Goal: Task Accomplishment & Management: Manage account settings

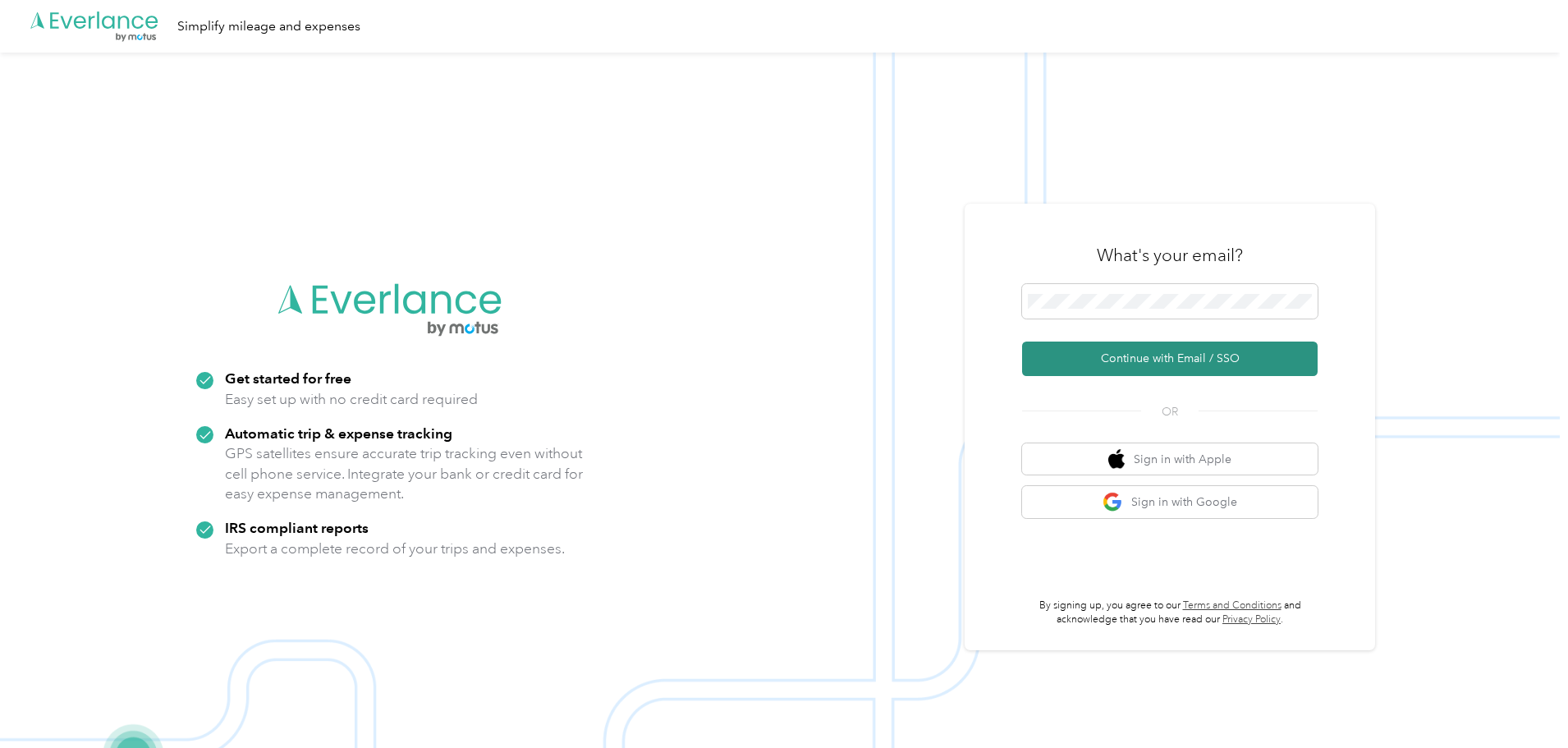
click at [1192, 346] on button "Continue with Email / SSO" at bounding box center [1169, 359] width 296 height 34
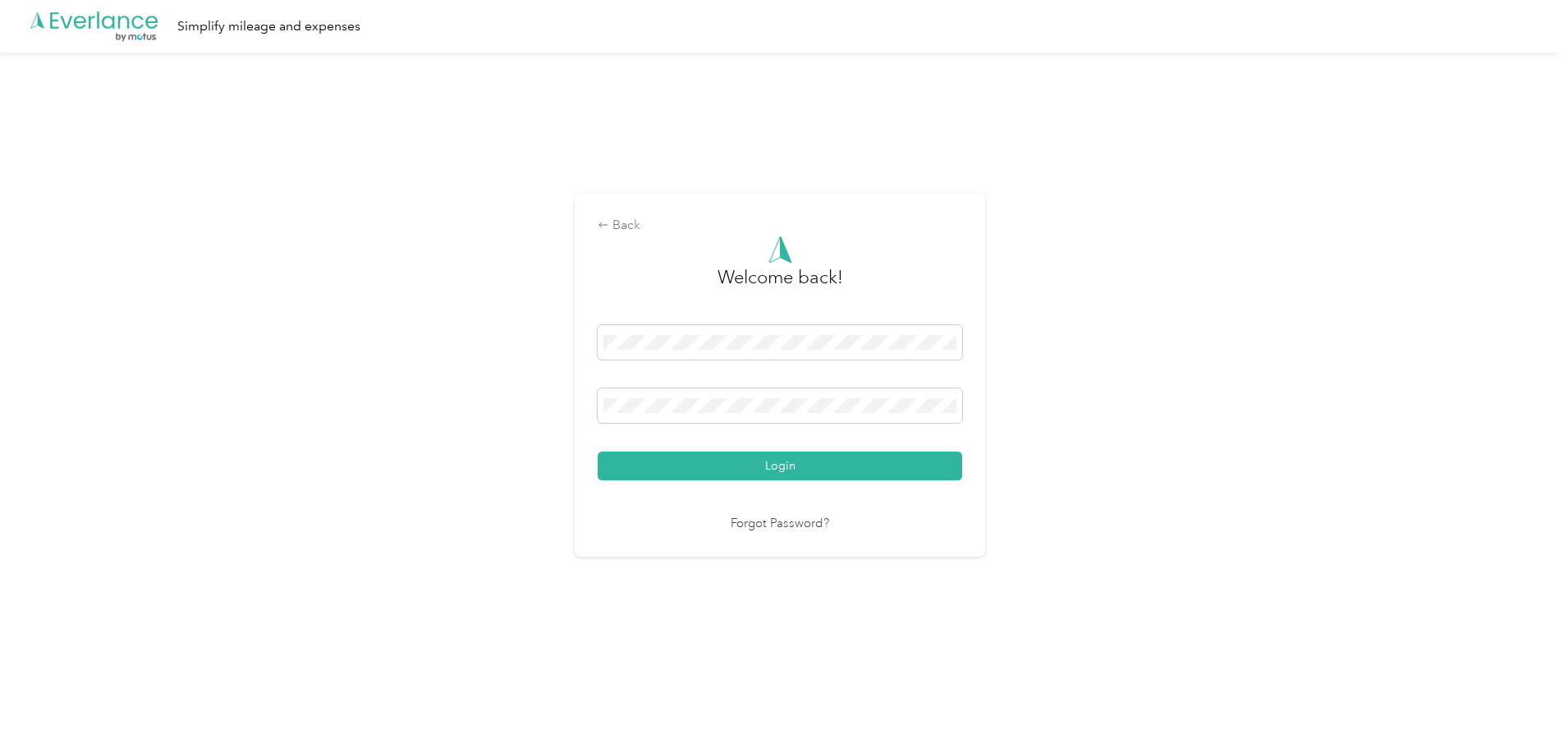
click at [779, 482] on div "Welcome back! Login Forgot Password?" at bounding box center [779, 385] width 364 height 298
click at [777, 469] on button "Login" at bounding box center [779, 466] width 364 height 29
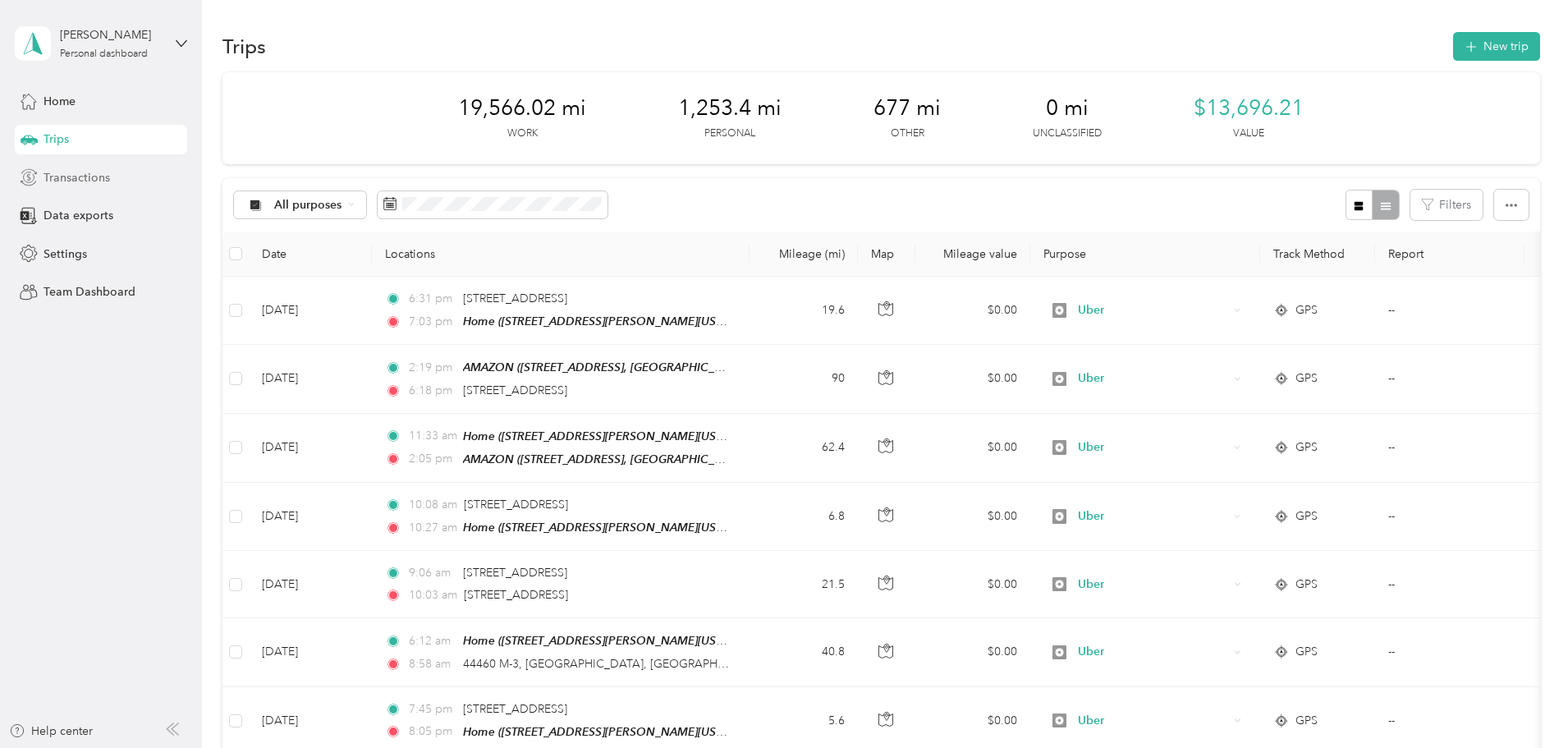
click at [81, 178] on span "Transactions" at bounding box center [77, 177] width 67 height 17
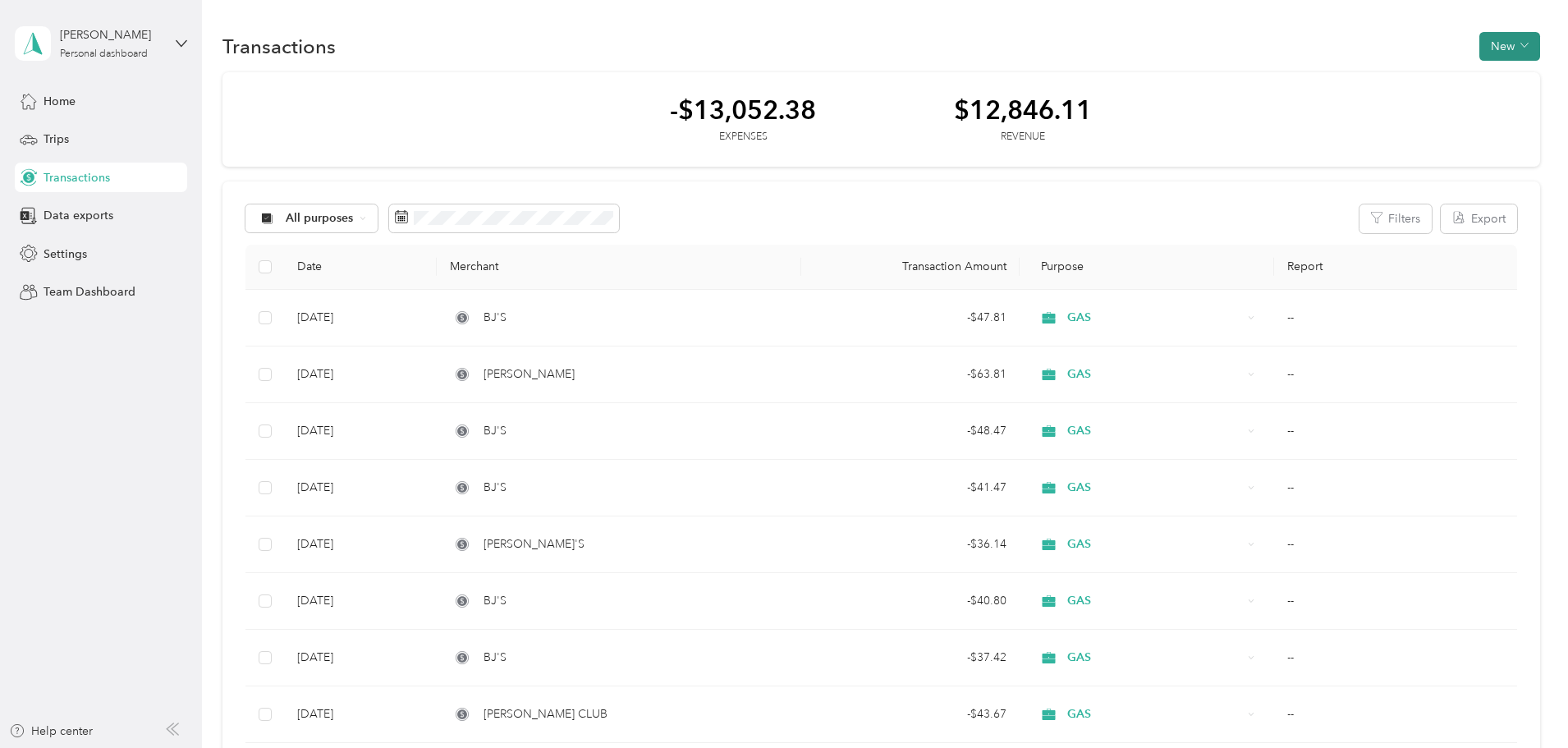
click at [1479, 43] on button "New" at bounding box center [1509, 46] width 61 height 29
click at [1387, 78] on span "Expense" at bounding box center [1392, 77] width 44 height 17
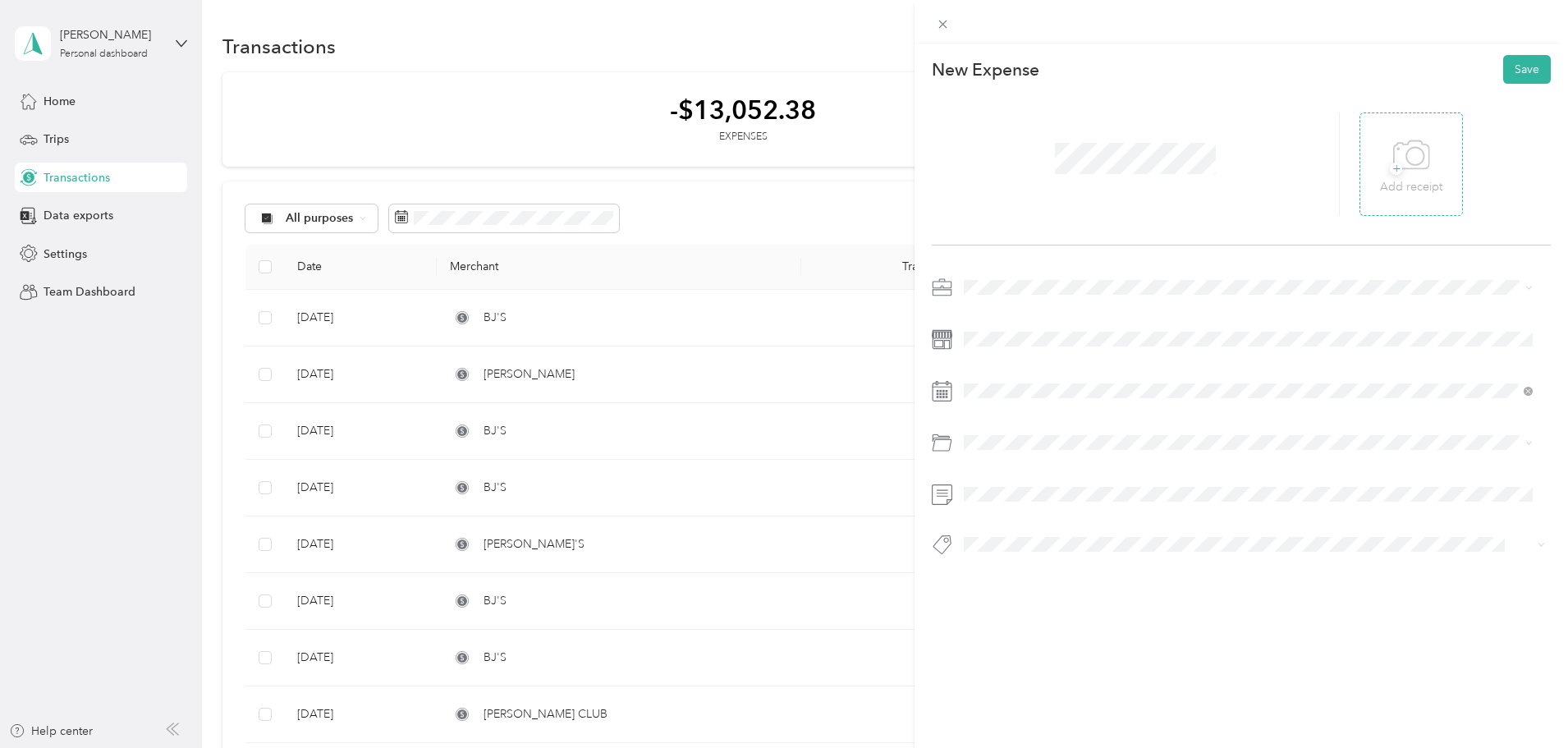
click at [1390, 172] on span "+" at bounding box center [1396, 169] width 13 height 13
click at [1381, 159] on icon at bounding box center [1388, 164] width 14 height 14
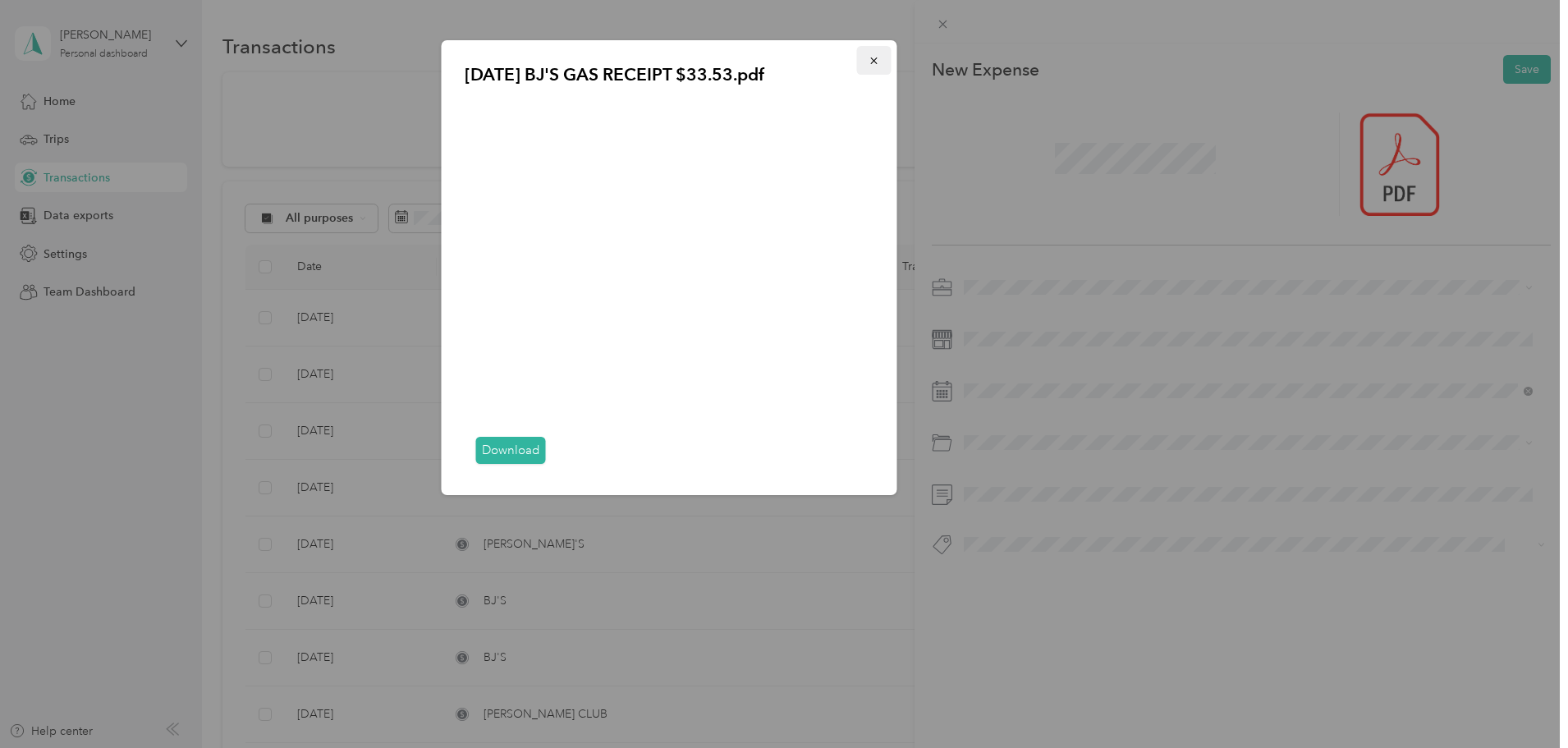
click at [864, 58] on button "button" at bounding box center [874, 61] width 34 height 29
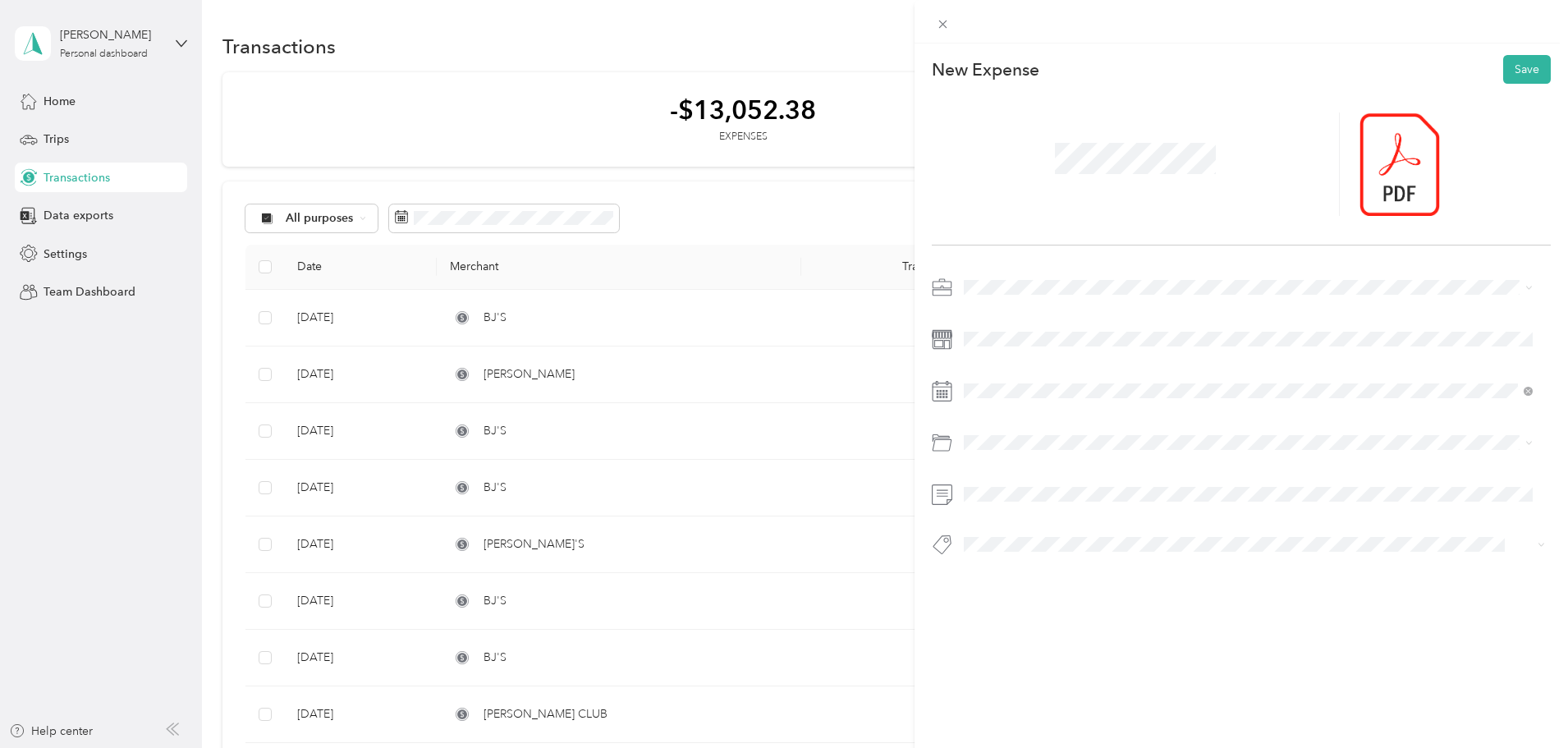
click at [976, 276] on span at bounding box center [1255, 287] width 593 height 26
click at [1001, 480] on div "GAS" at bounding box center [1248, 485] width 558 height 17
click at [1000, 504] on span "Gasoline" at bounding box center [992, 508] width 45 height 14
click at [1504, 60] on button "Save" at bounding box center [1527, 70] width 48 height 29
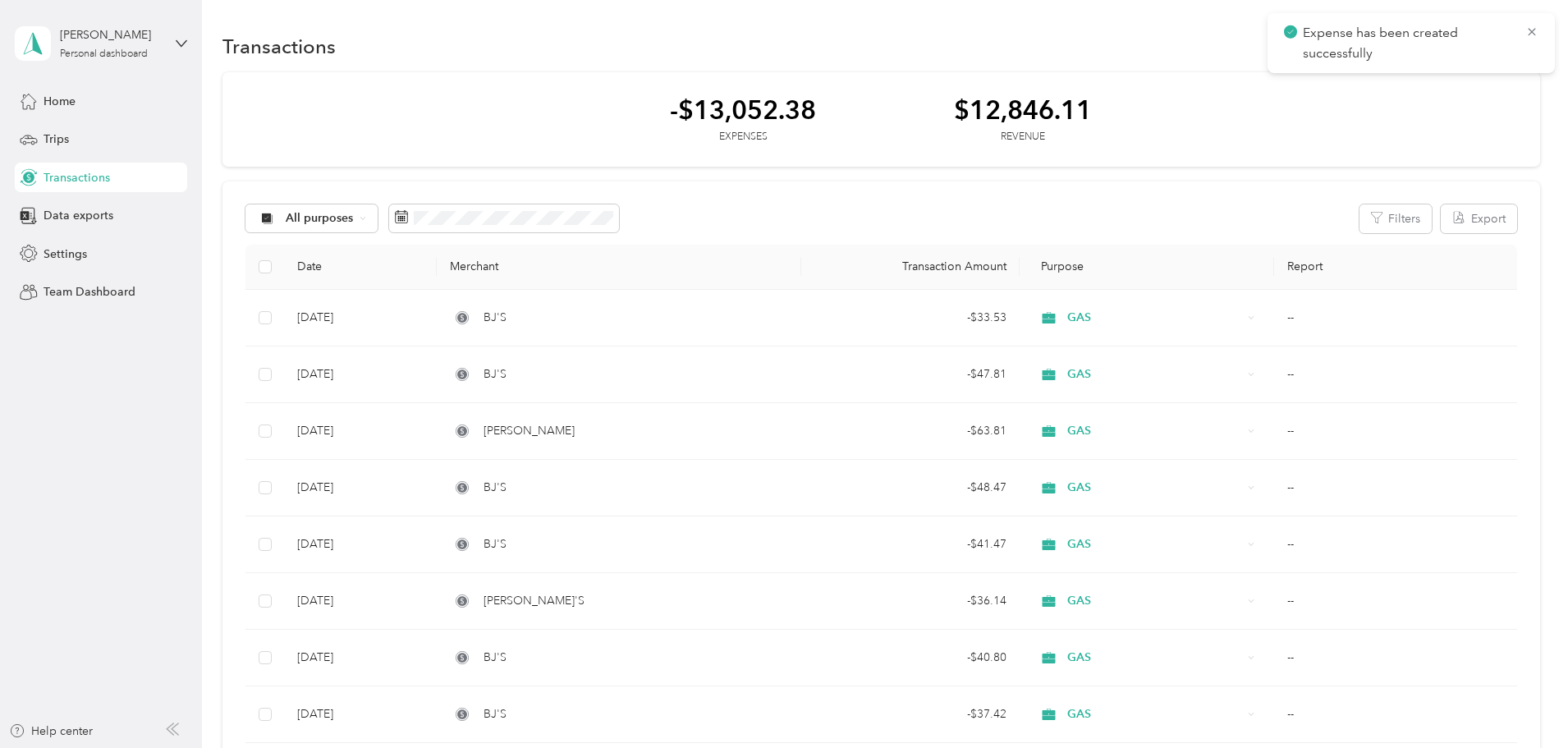
click at [1179, 111] on div "-$13,052.38 Expenses $12,846.11 Revenue" at bounding box center [881, 119] width 1318 height 95
click at [1533, 36] on icon at bounding box center [1532, 32] width 14 height 14
click at [1479, 44] on button "New" at bounding box center [1509, 46] width 61 height 29
click at [1385, 74] on span "Expense" at bounding box center [1392, 77] width 44 height 17
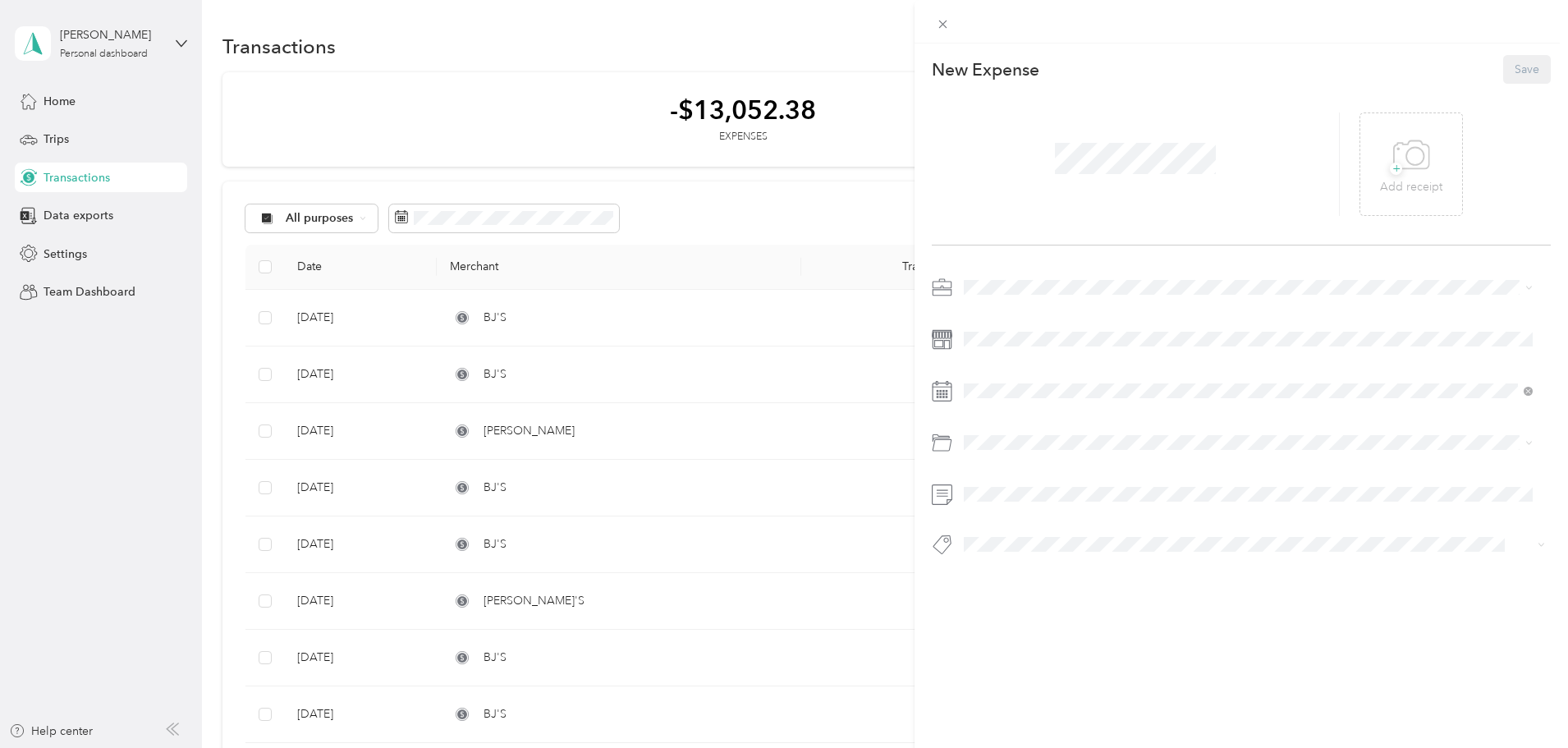
click at [1197, 176] on span at bounding box center [1135, 158] width 173 height 43
click at [1390, 170] on span "+" at bounding box center [1396, 169] width 13 height 13
click at [1002, 482] on div "GAS" at bounding box center [1248, 488] width 558 height 17
click at [997, 511] on span "Gasoline" at bounding box center [992, 508] width 45 height 14
click at [1383, 164] on icon at bounding box center [1388, 164] width 14 height 14
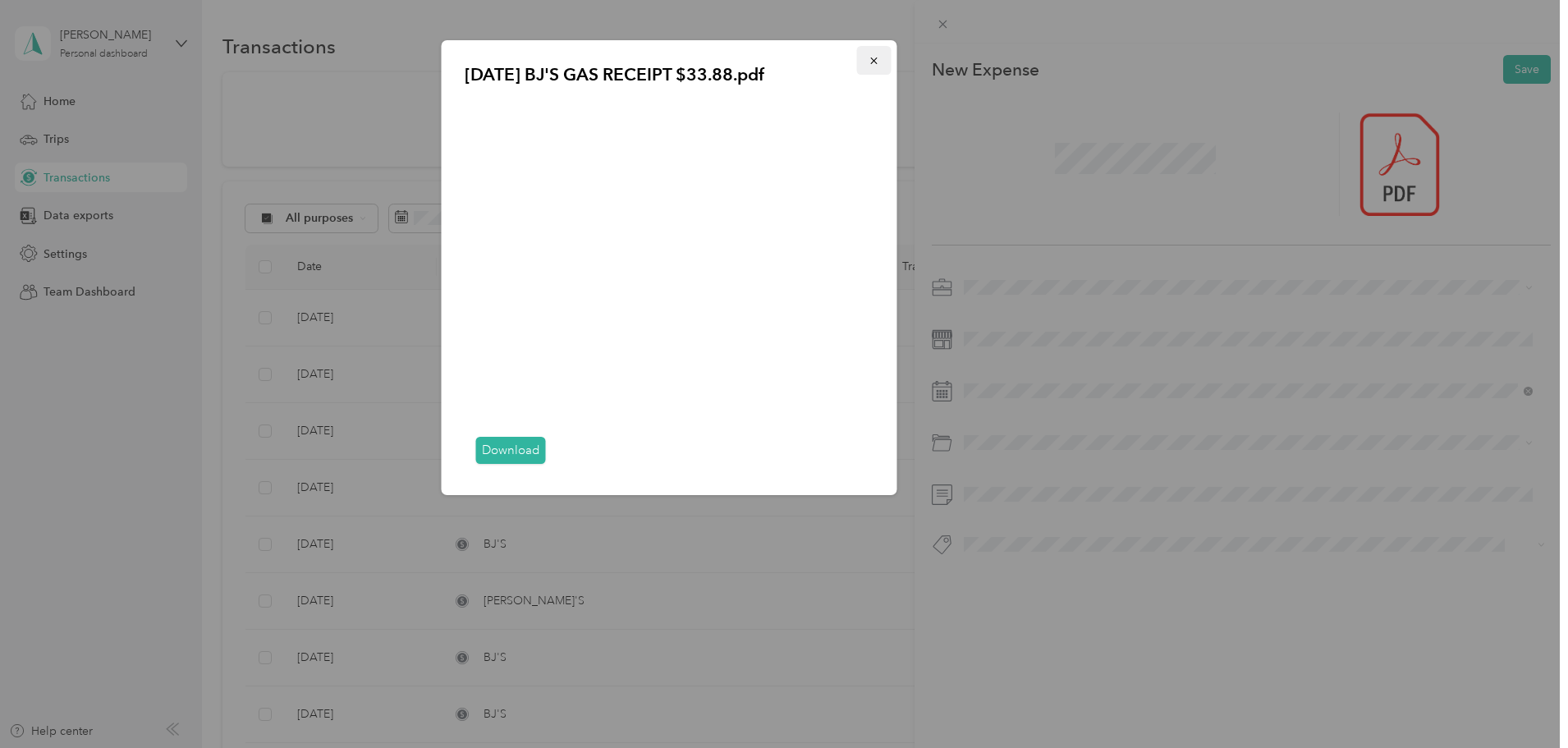
click at [877, 59] on icon "button" at bounding box center [874, 61] width 12 height 12
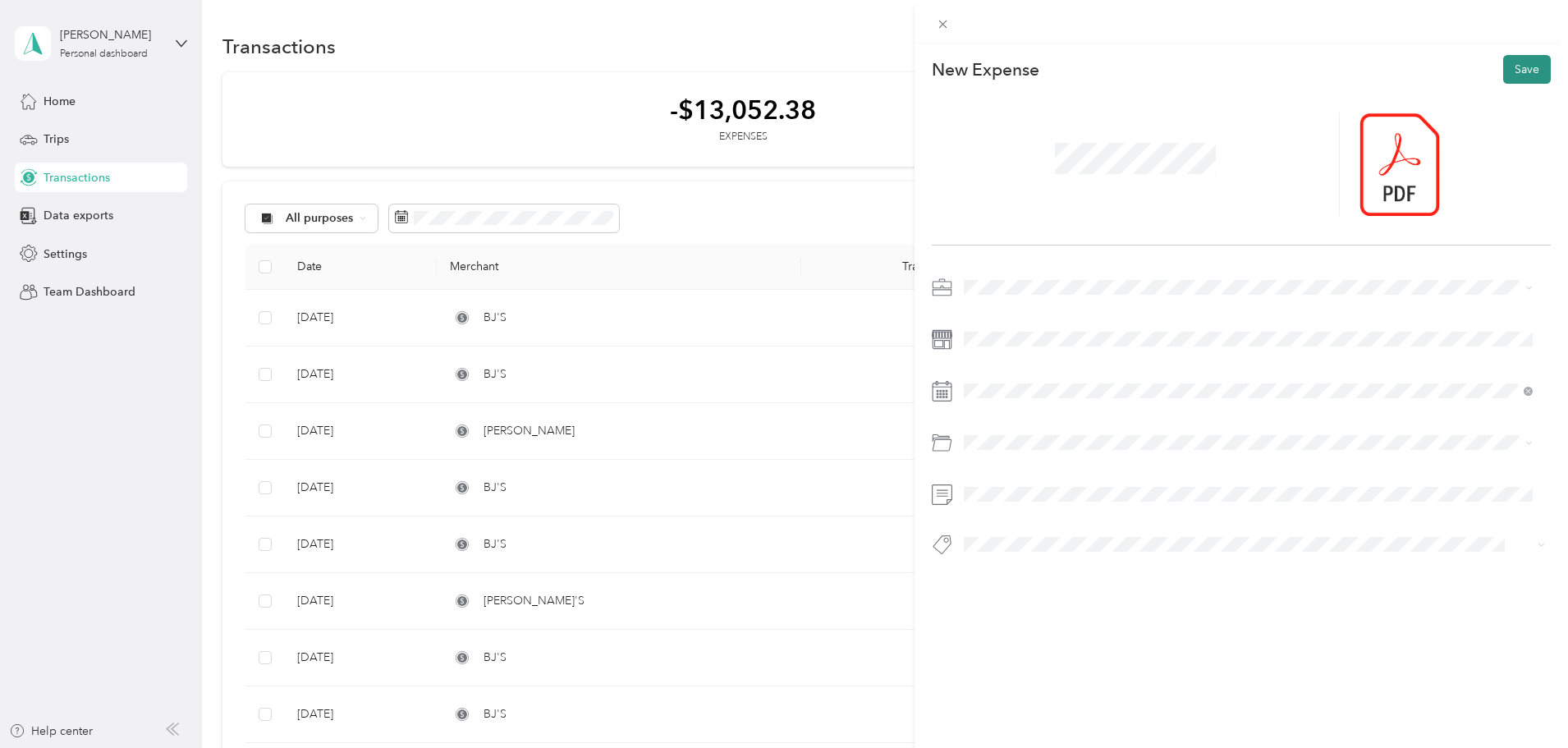
click at [1524, 57] on button "Save" at bounding box center [1527, 70] width 48 height 29
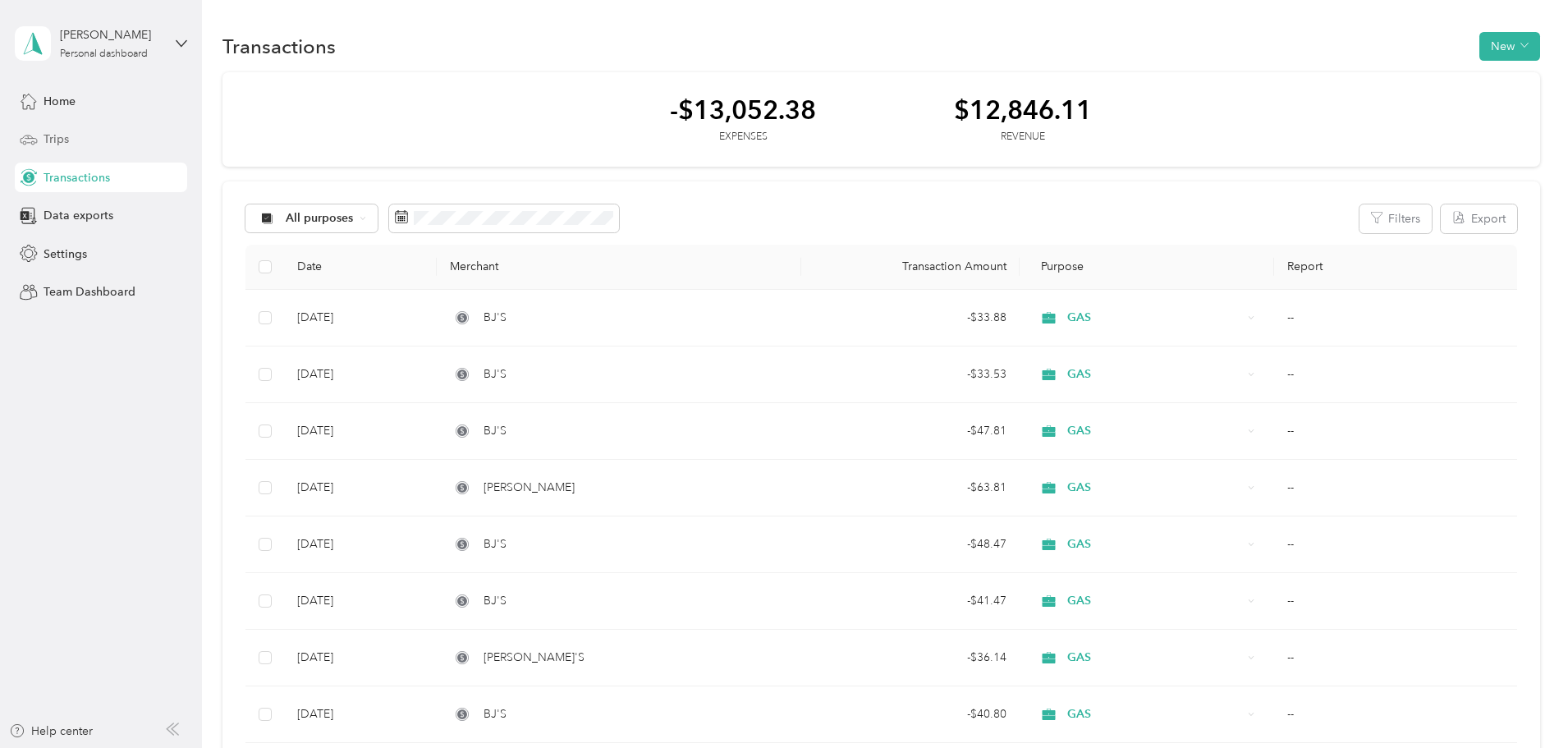
click at [71, 129] on div "Trips" at bounding box center [100, 139] width 173 height 30
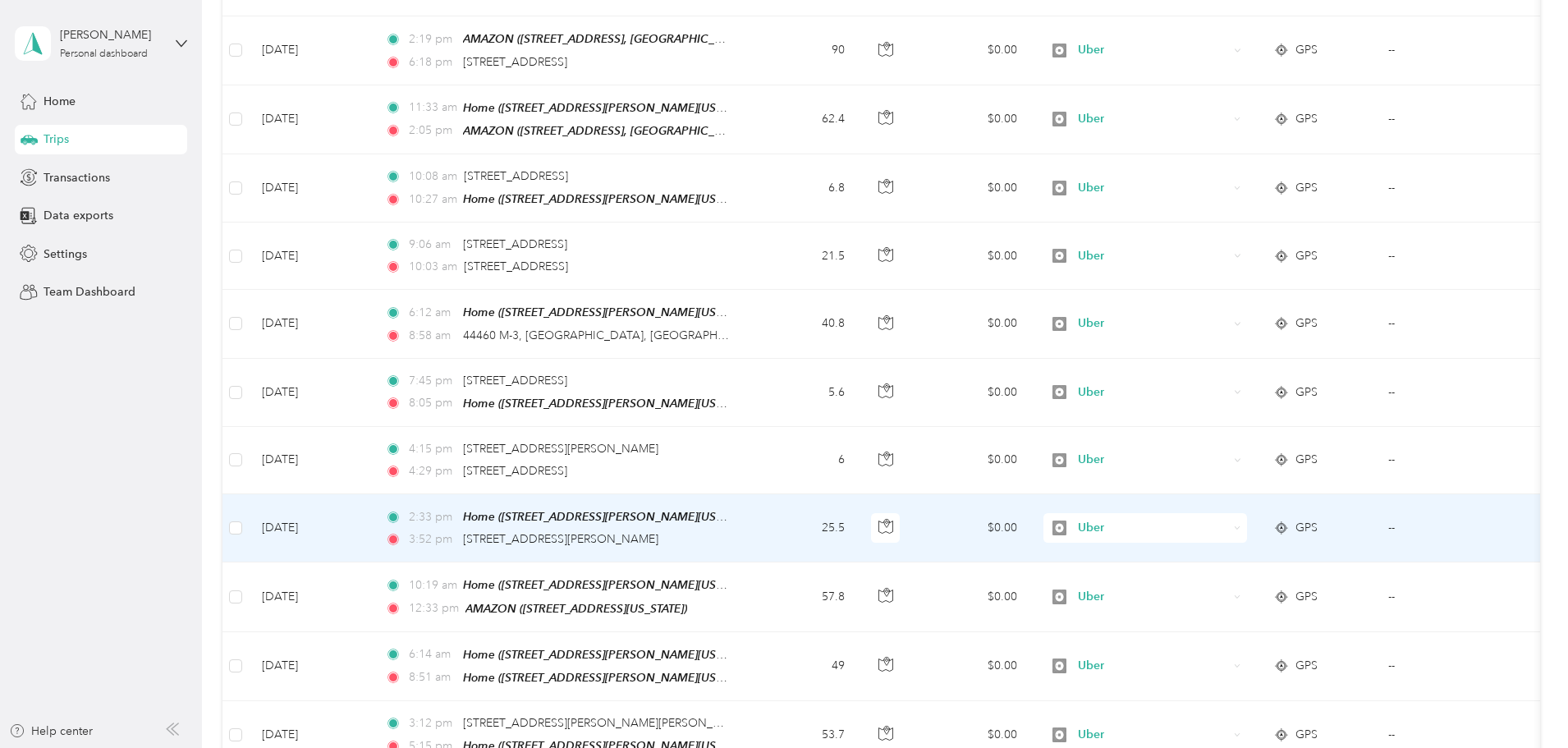
scroll to position [246, 0]
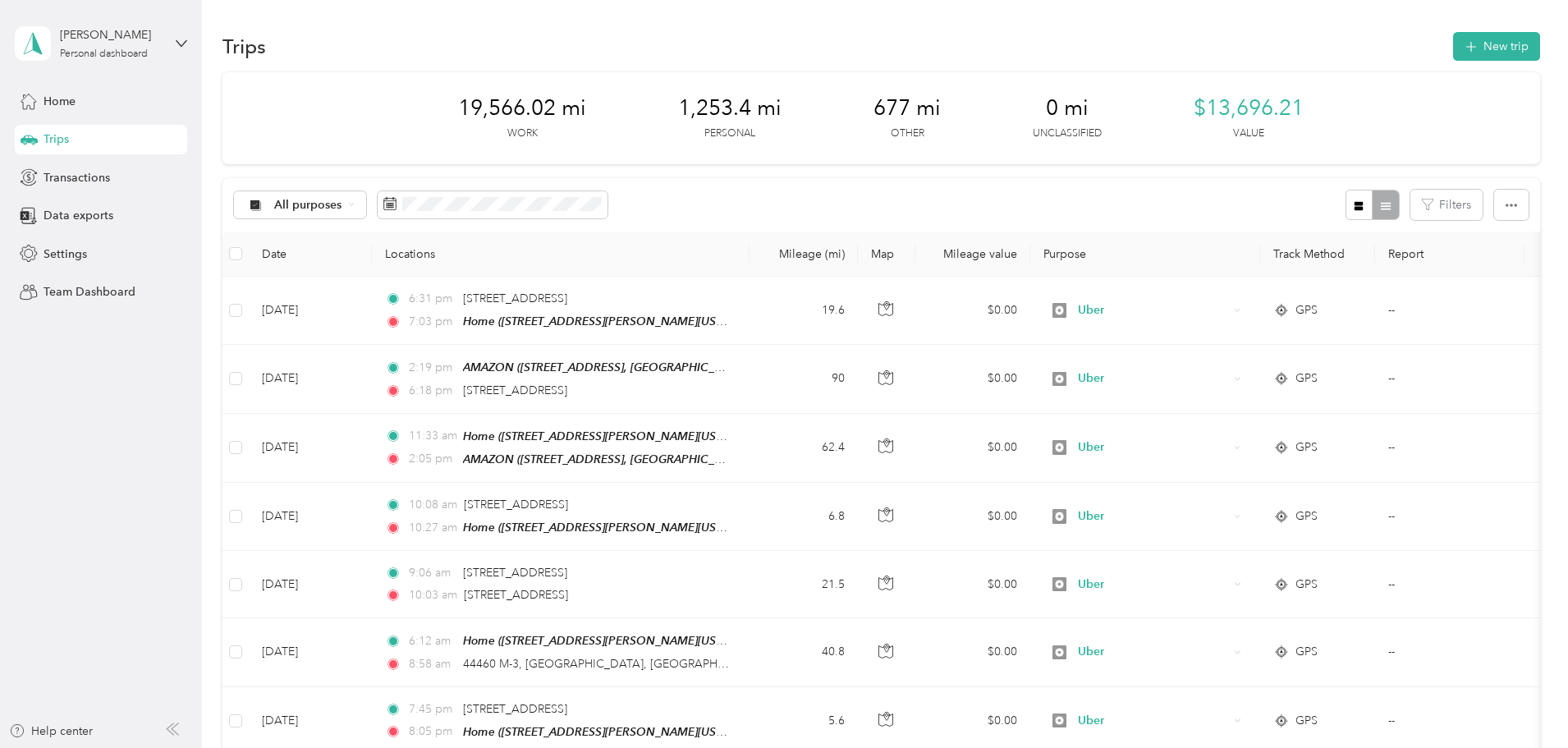
scroll to position [82, 0]
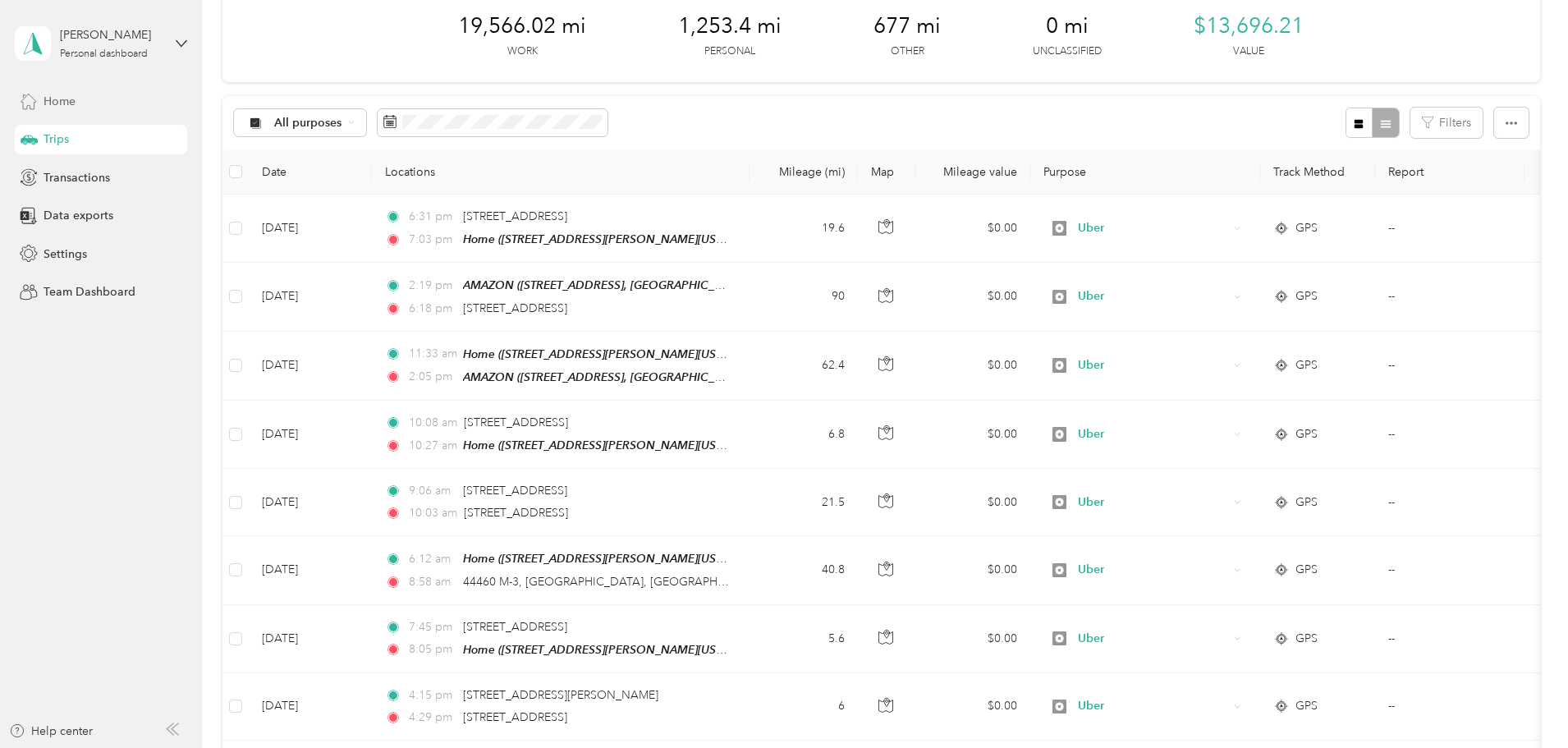
click at [58, 99] on span "Home" at bounding box center [59, 101] width 32 height 17
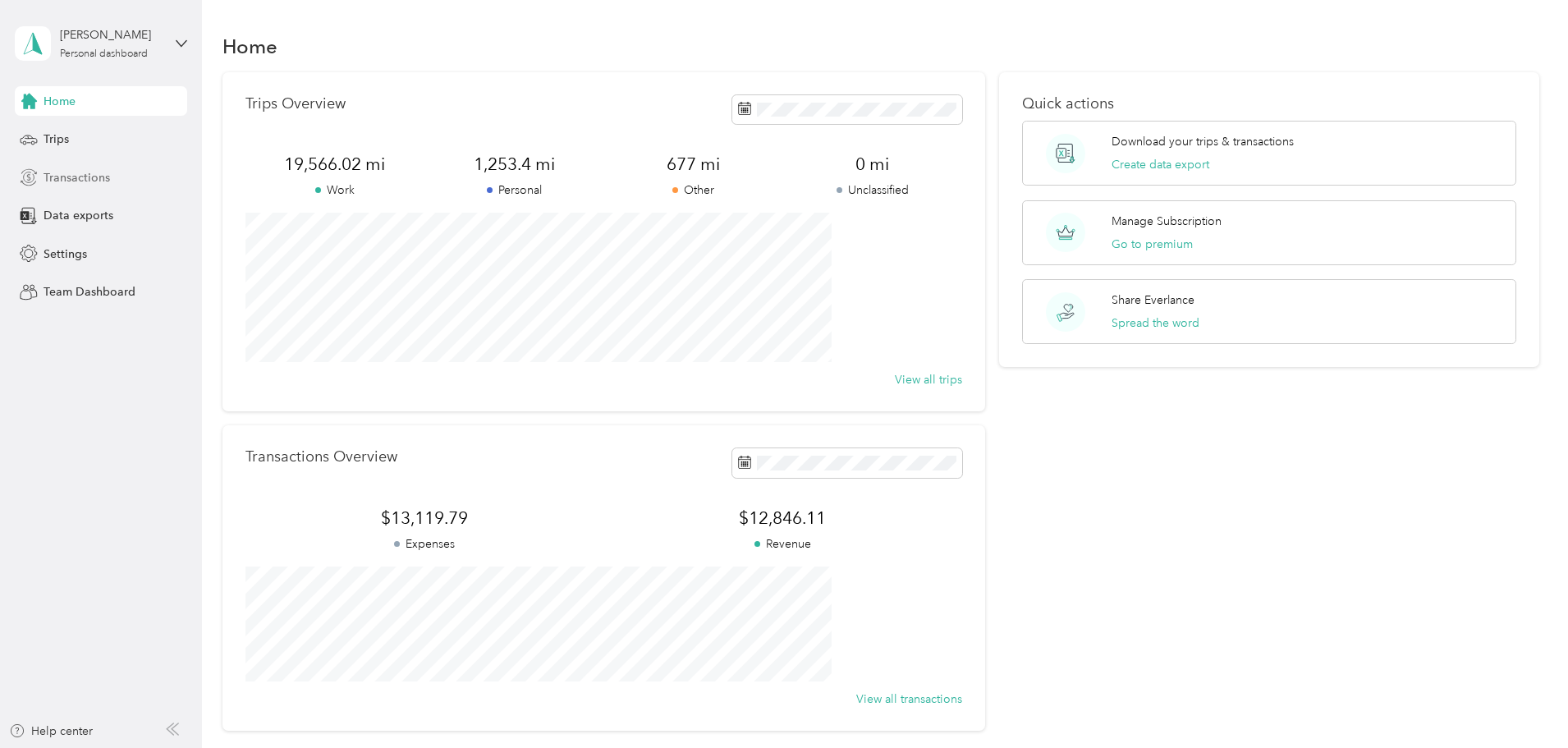
click at [75, 175] on span "Transactions" at bounding box center [77, 177] width 67 height 17
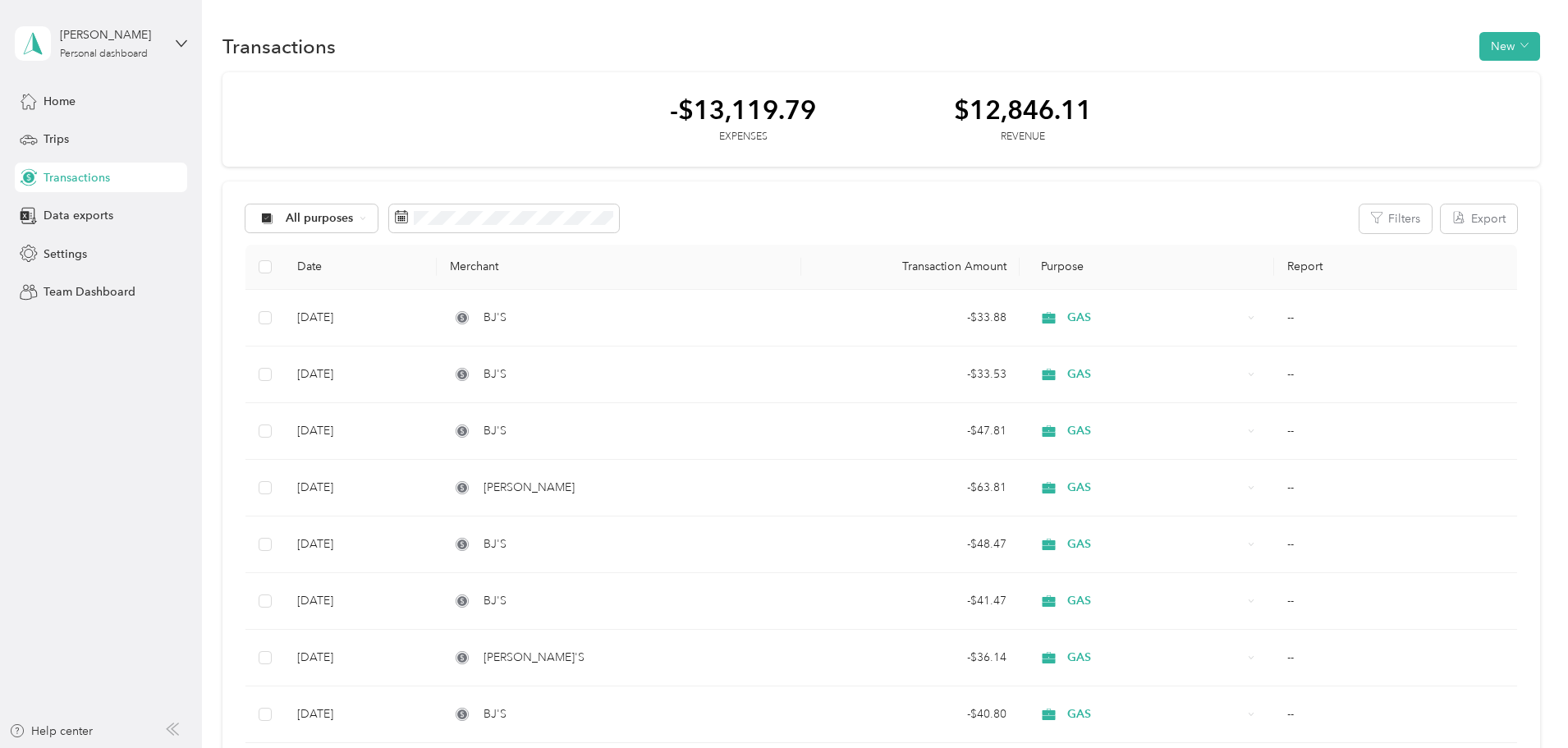
click at [982, 270] on th "Transaction Amount" at bounding box center [911, 268] width 219 height 45
click at [1360, 223] on button "Filters" at bounding box center [1396, 219] width 72 height 29
click at [1080, 399] on span "Revenue" at bounding box center [1065, 403] width 45 height 14
click at [1257, 488] on button "Apply Filters" at bounding box center [1262, 496] width 90 height 29
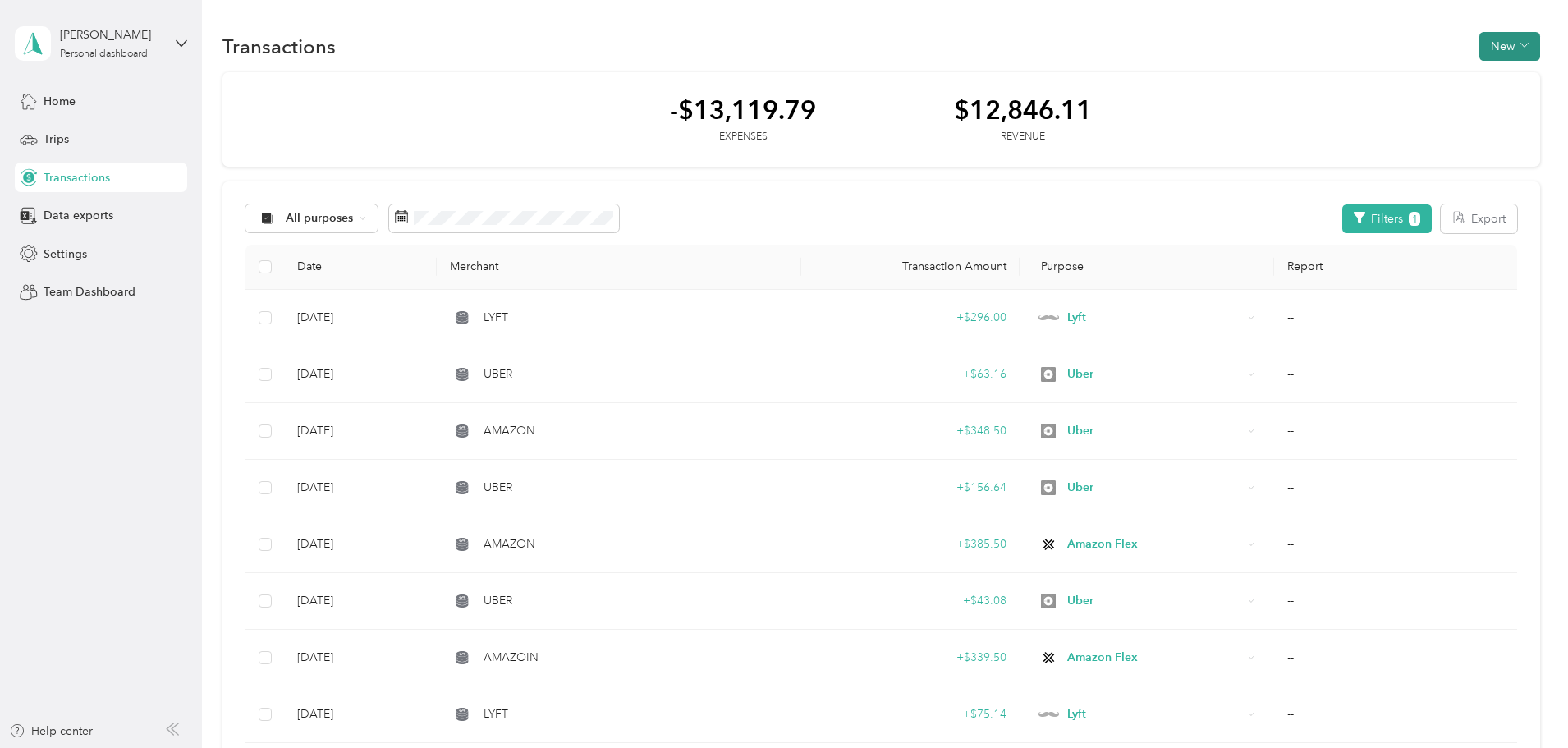
click at [1479, 46] on button "New" at bounding box center [1509, 46] width 61 height 29
click at [1379, 99] on span "Revenue" at bounding box center [1393, 106] width 45 height 17
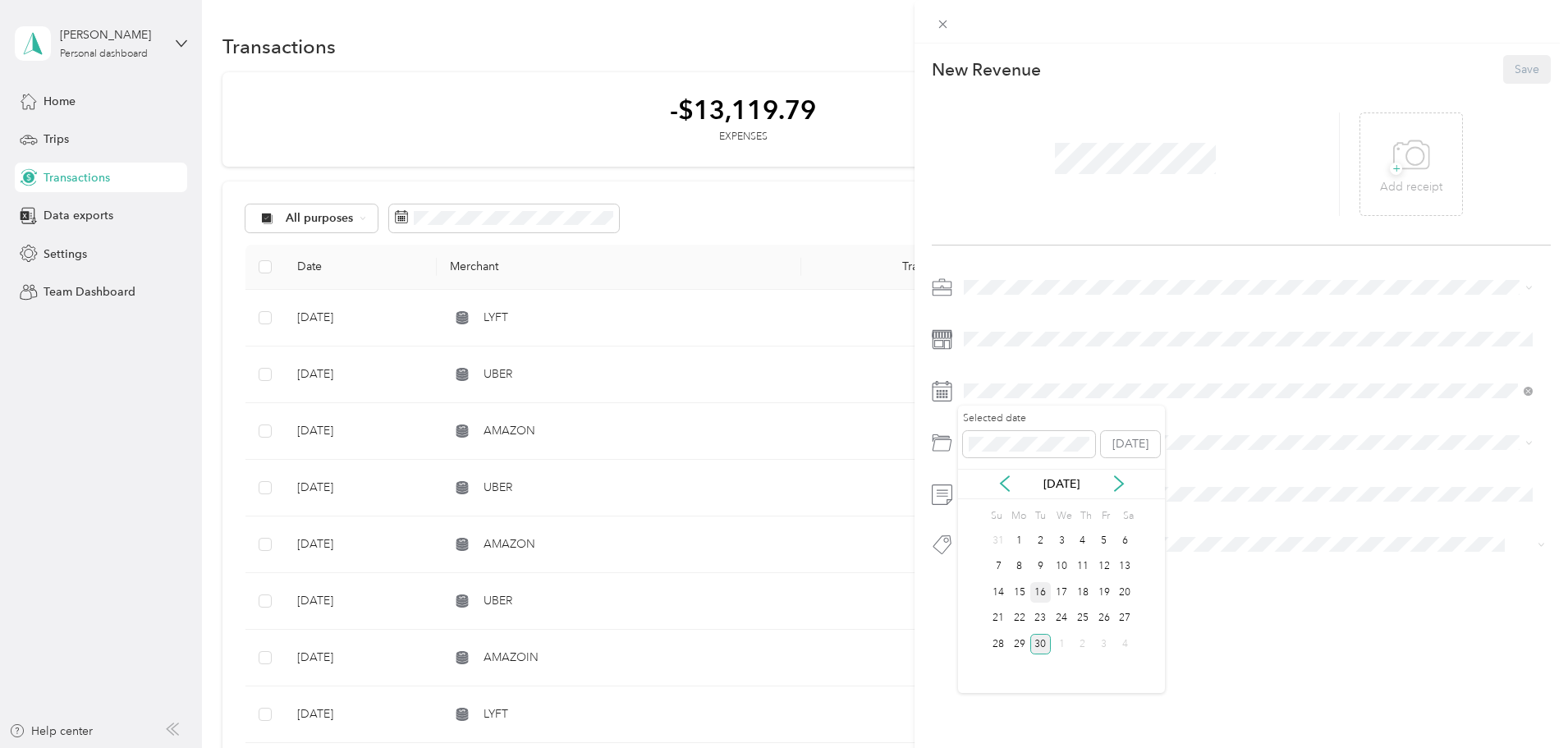
click at [1047, 591] on div "16" at bounding box center [1042, 592] width 22 height 21
click at [1004, 514] on div "Uber" at bounding box center [1248, 517] width 558 height 17
click at [1037, 594] on div "16" at bounding box center [1042, 592] width 22 height 21
click at [974, 434] on span at bounding box center [1255, 442] width 593 height 26
click at [1507, 71] on button "Save" at bounding box center [1527, 70] width 48 height 29
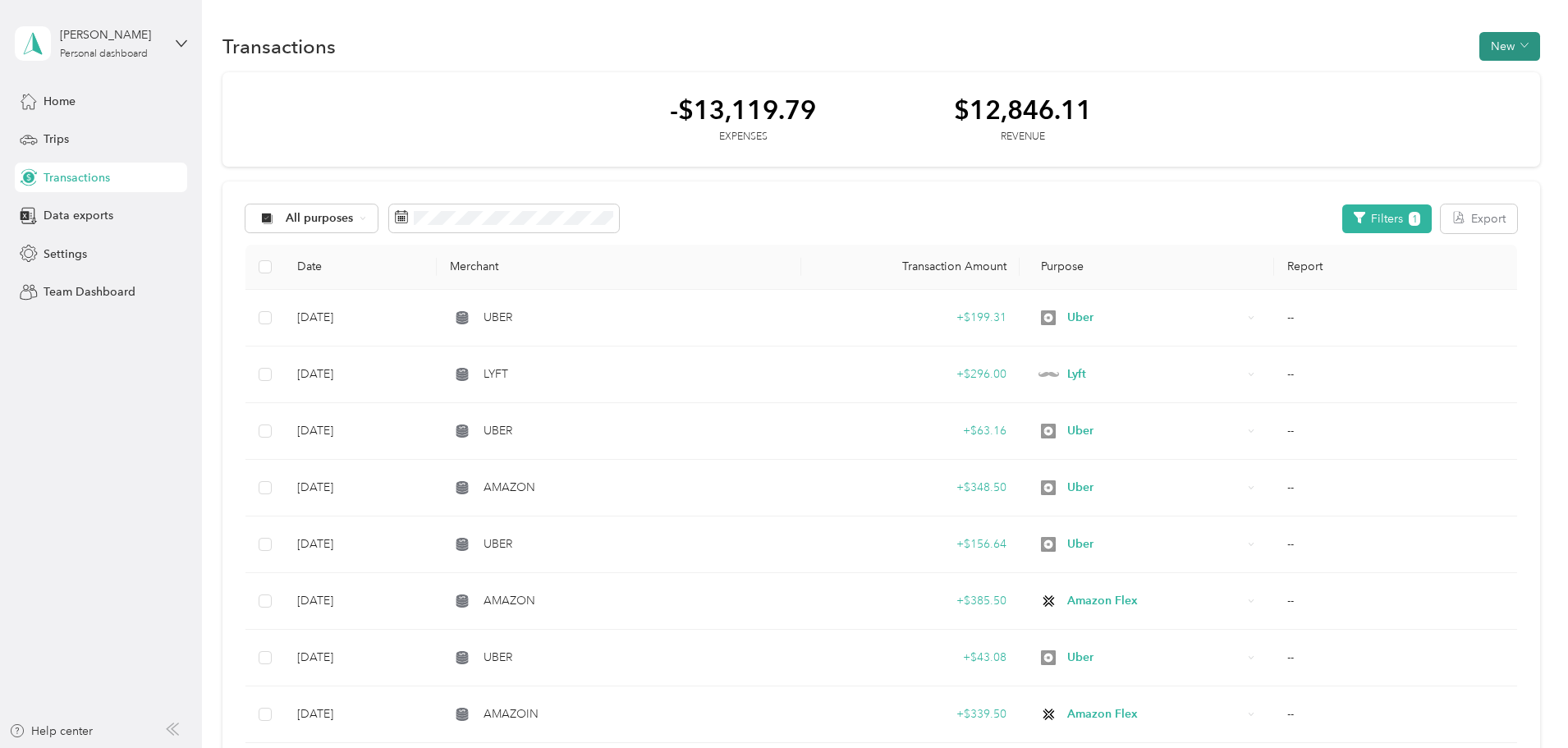
click at [1479, 41] on button "New" at bounding box center [1509, 46] width 61 height 29
click at [1374, 100] on span "Revenue" at bounding box center [1393, 106] width 45 height 17
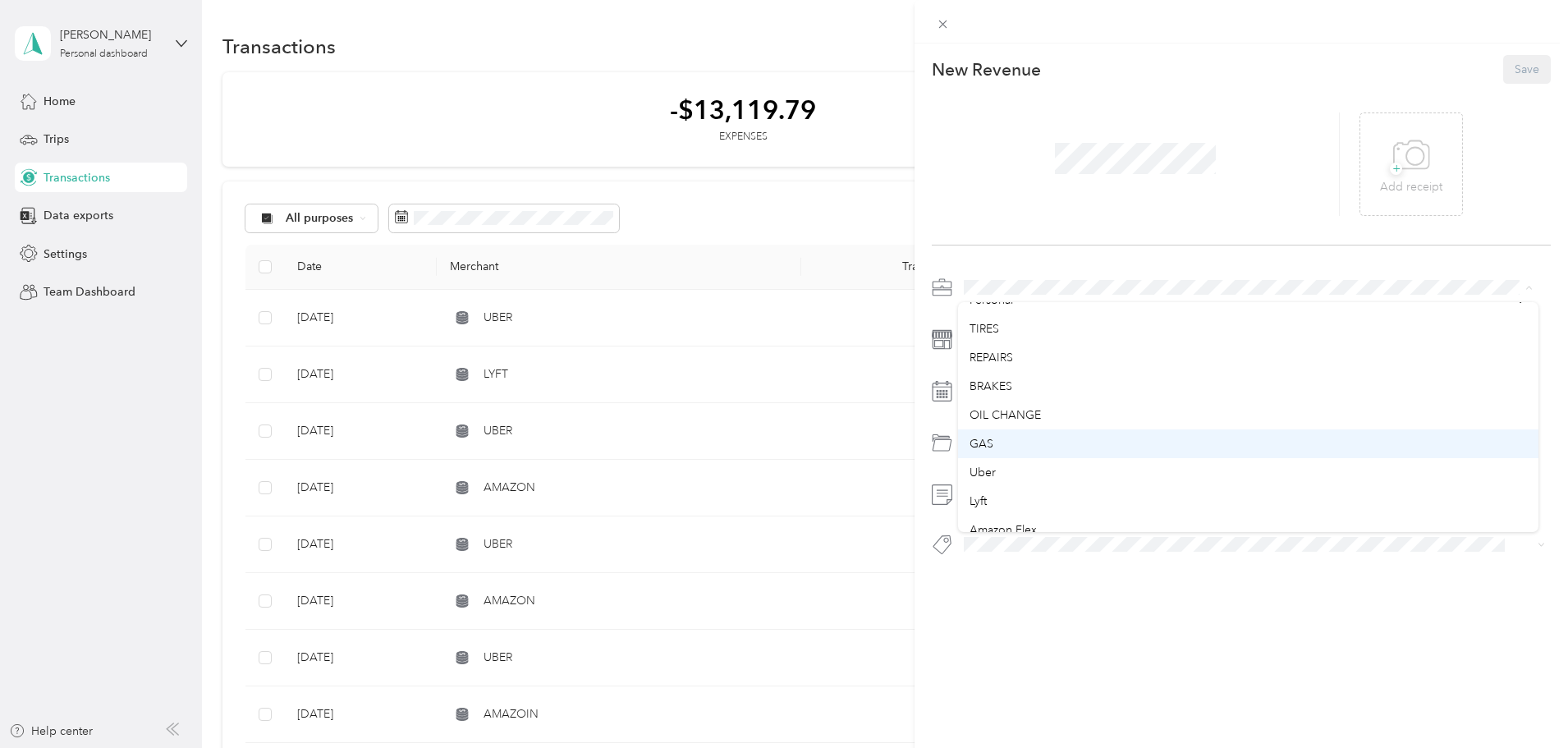
scroll to position [82, 0]
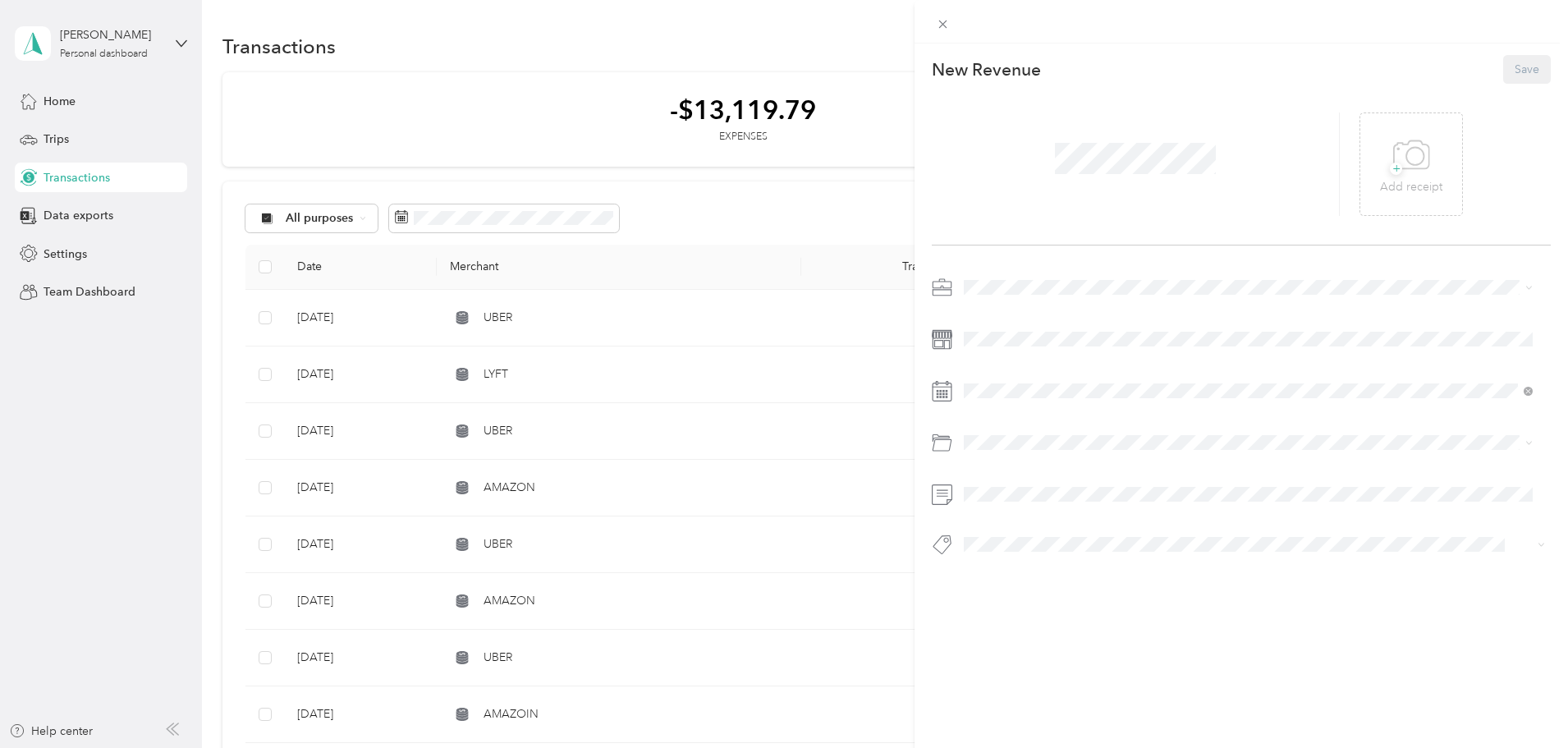
click at [996, 473] on ol "Work Personal TIRES REPAIRS BRAKES OIL CHANGE GAS Uber Lyft Amazon Flex Doordas…" at bounding box center [1249, 414] width 581 height 230
click at [1060, 593] on div "17" at bounding box center [1062, 592] width 22 height 21
click at [997, 450] on span at bounding box center [1255, 442] width 593 height 26
click at [1002, 466] on div "Lyft" at bounding box center [1248, 463] width 558 height 17
click at [1512, 68] on button "Save" at bounding box center [1527, 70] width 48 height 29
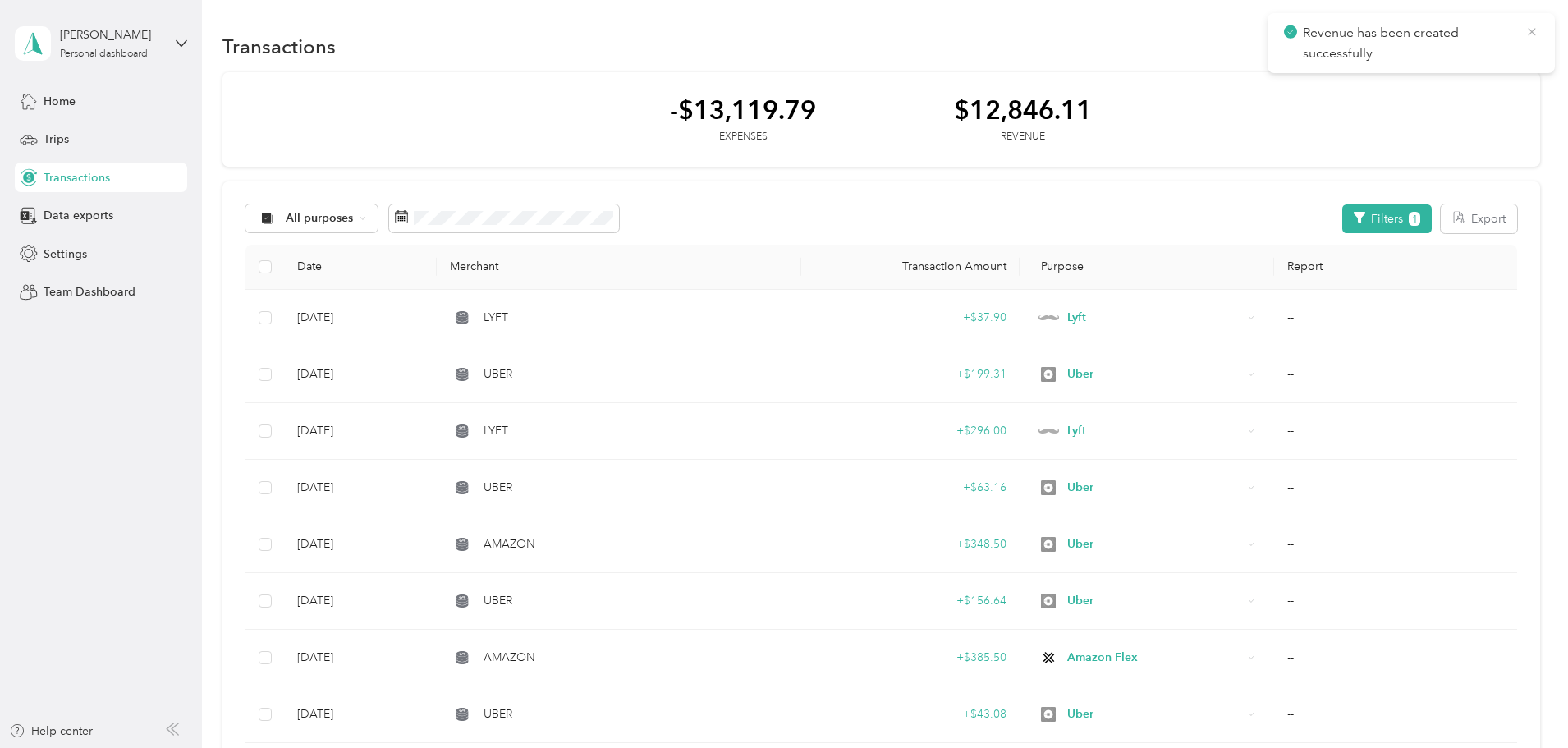
click at [1527, 34] on icon at bounding box center [1532, 32] width 14 height 14
click at [1479, 50] on button "New" at bounding box center [1509, 46] width 61 height 29
click at [1391, 99] on span "Revenue" at bounding box center [1393, 106] width 45 height 17
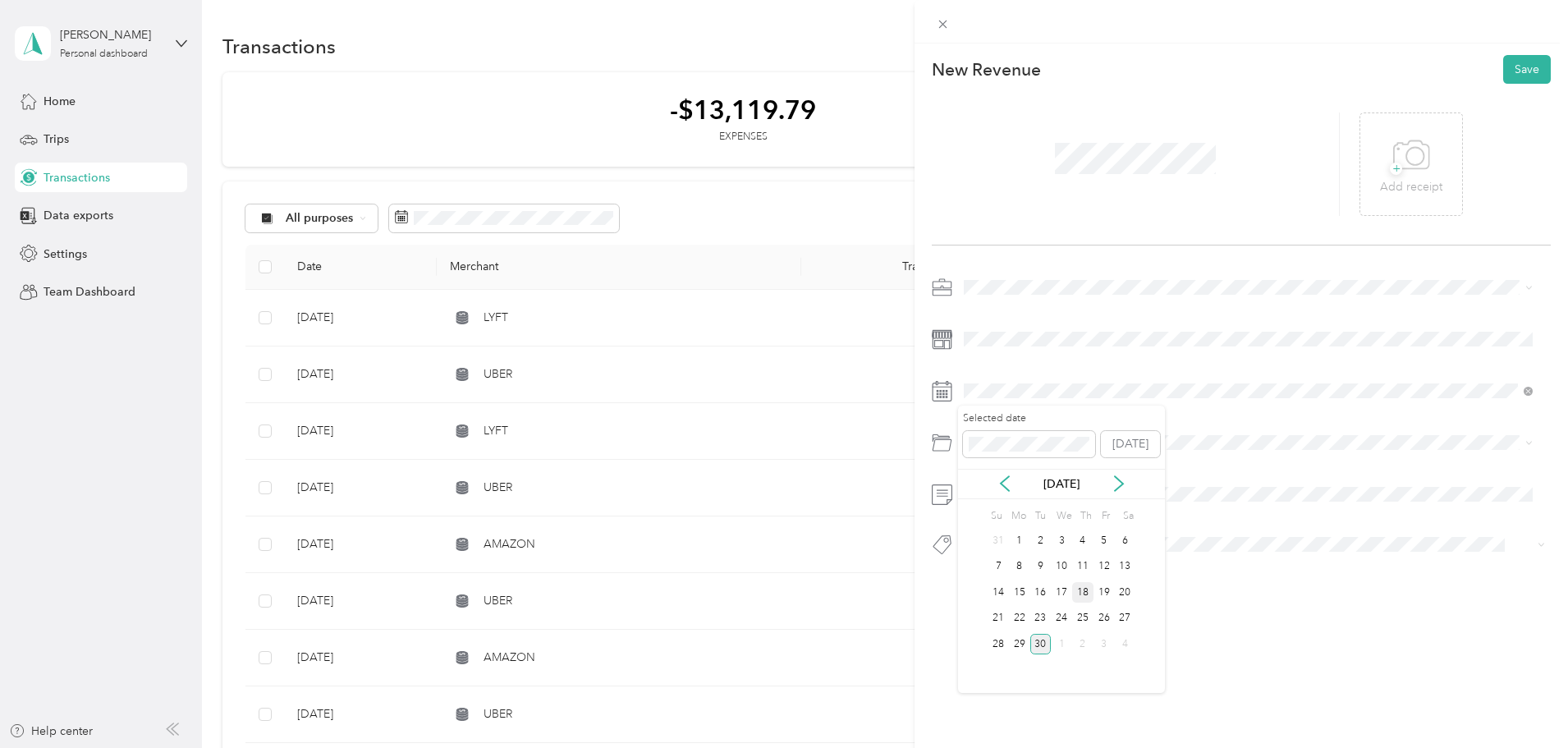
click at [1087, 591] on div "18" at bounding box center [1083, 592] width 22 height 21
click at [1527, 68] on button "Save" at bounding box center [1527, 70] width 48 height 29
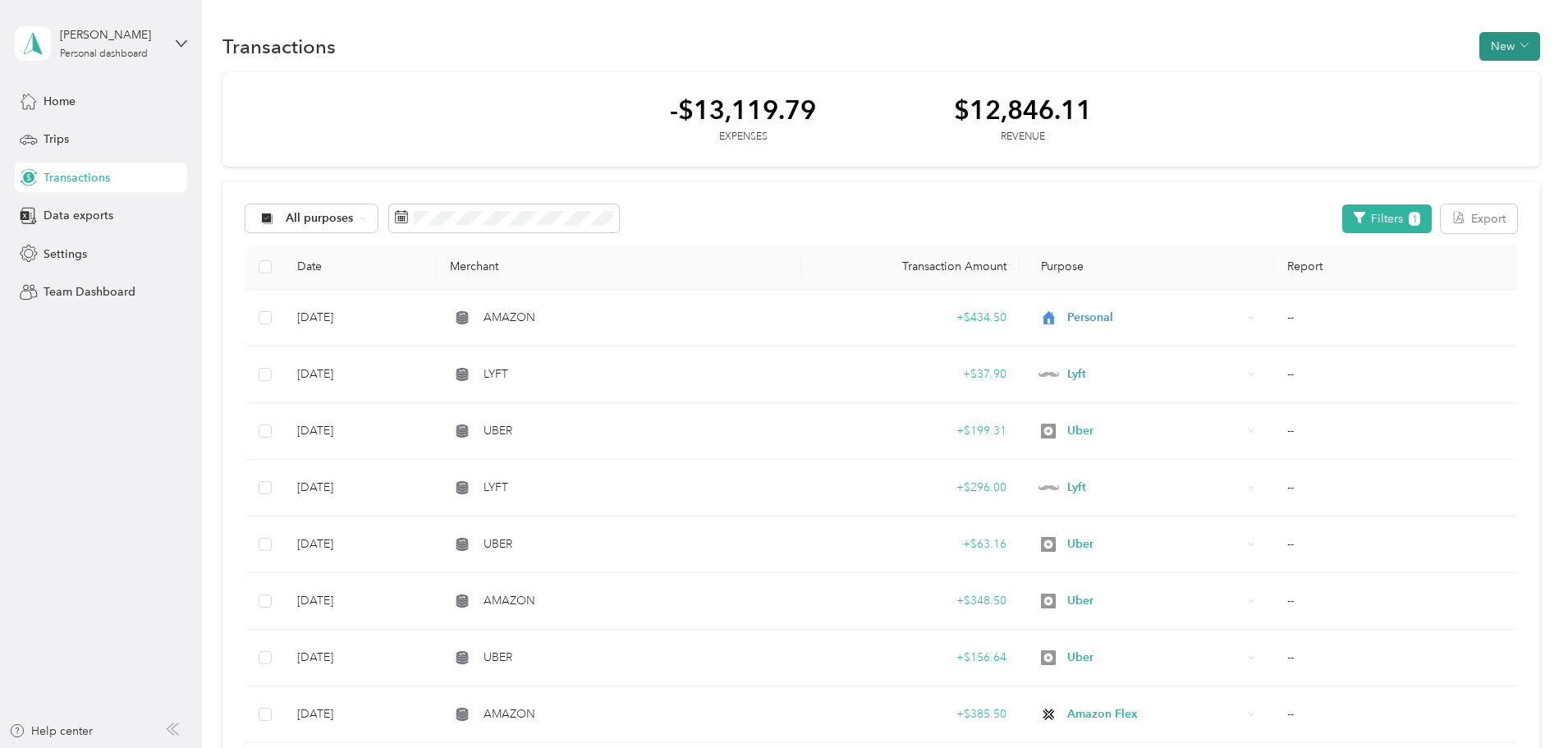
click at [1479, 45] on button "New" at bounding box center [1509, 46] width 61 height 29
click at [1372, 100] on span "Revenue" at bounding box center [1393, 106] width 45 height 17
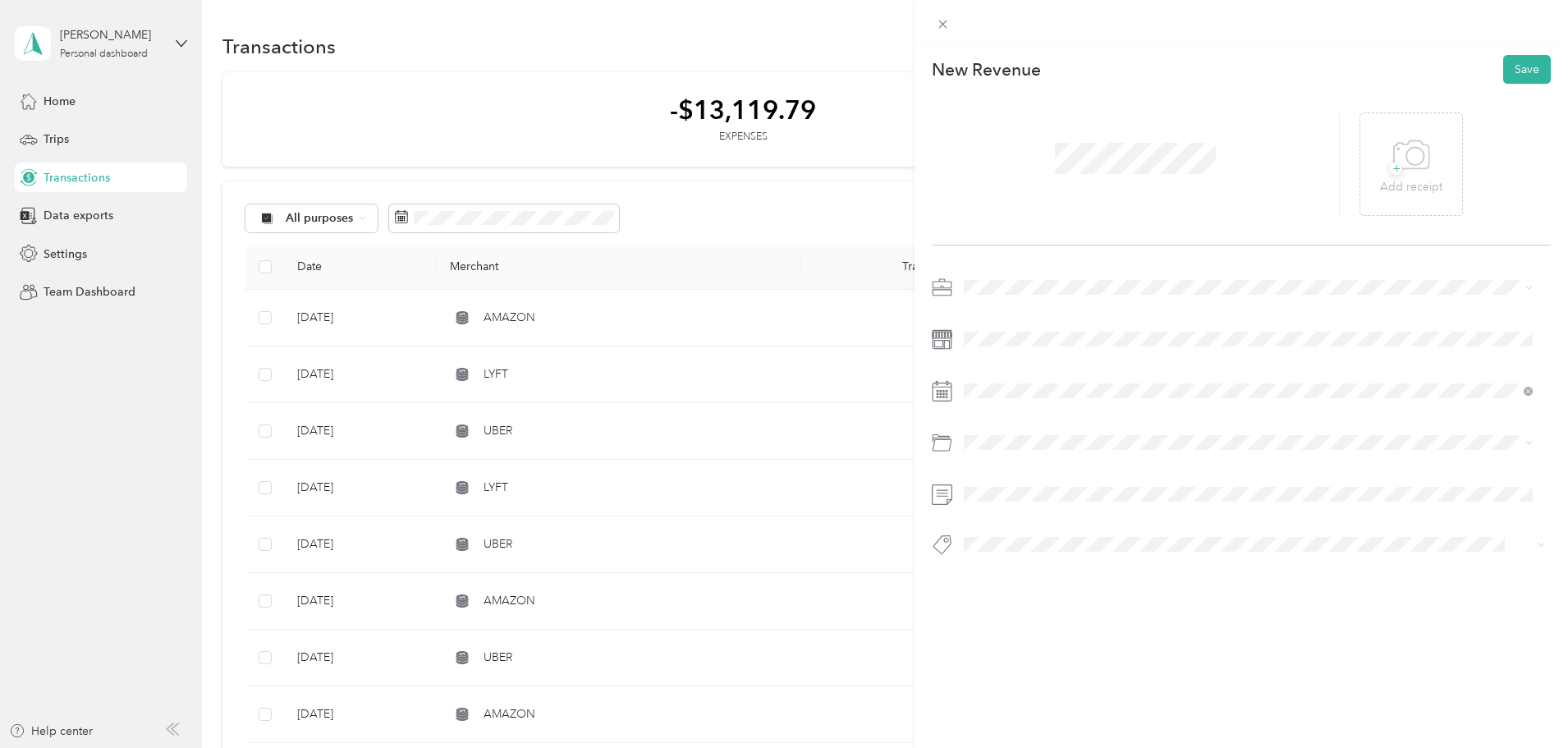
click at [980, 270] on div "New Revenue Save + Add receipt" at bounding box center [1242, 334] width 654 height 582
click at [985, 516] on span "Uber" at bounding box center [982, 515] width 26 height 14
click at [1038, 620] on div "23" at bounding box center [1042, 619] width 22 height 21
click at [1513, 61] on button "Save" at bounding box center [1527, 70] width 48 height 29
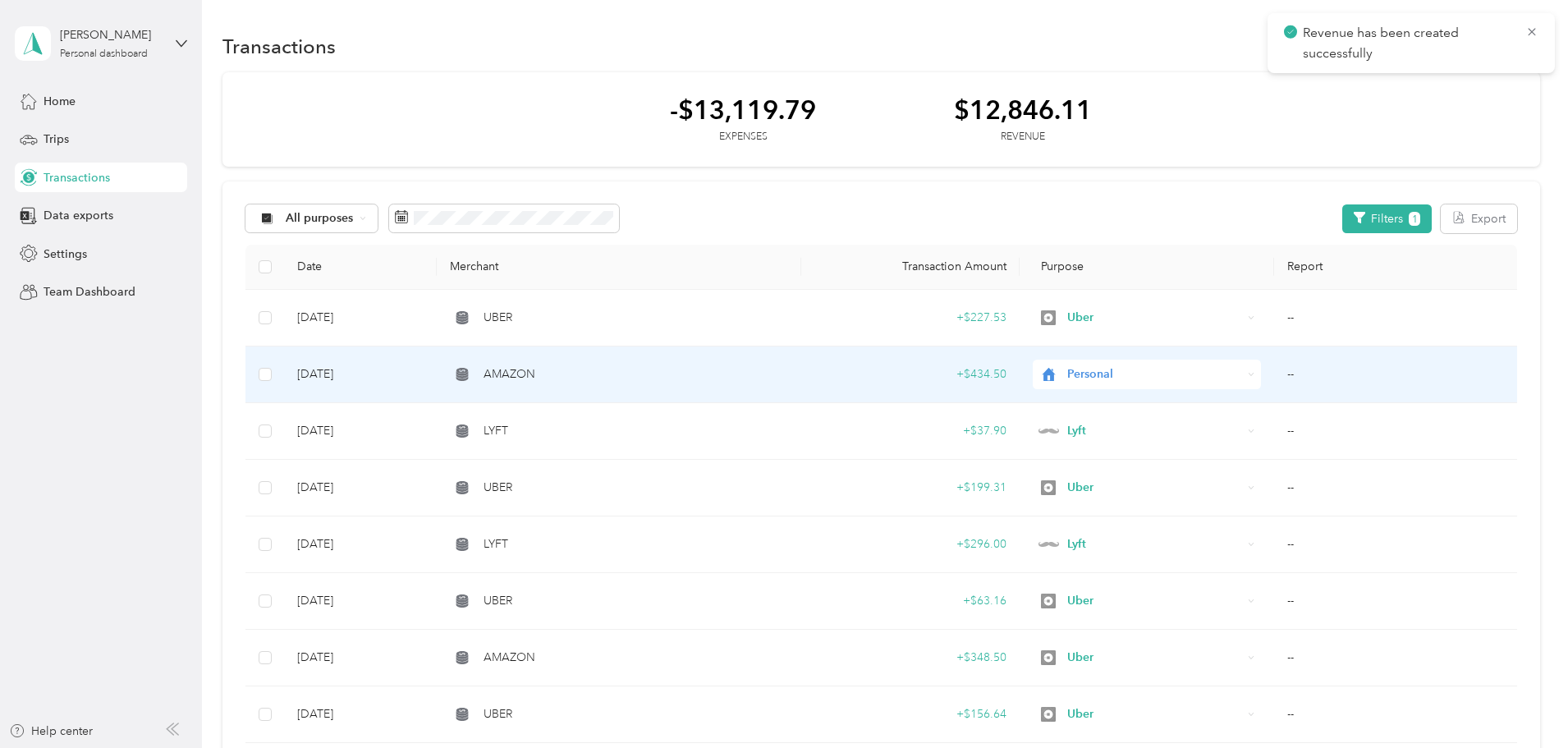
click at [1080, 375] on span "Personal" at bounding box center [1154, 374] width 175 height 18
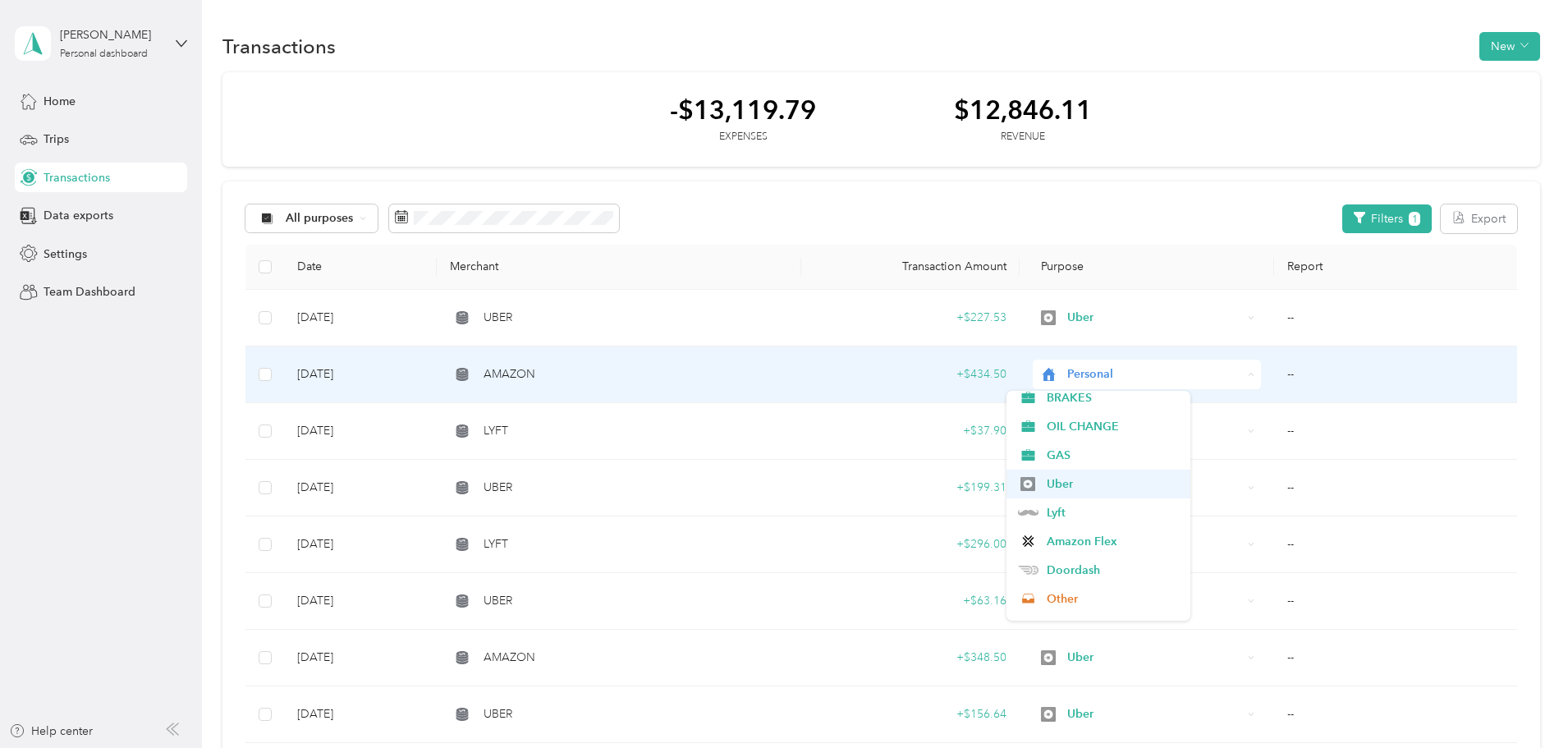
scroll to position [82, 0]
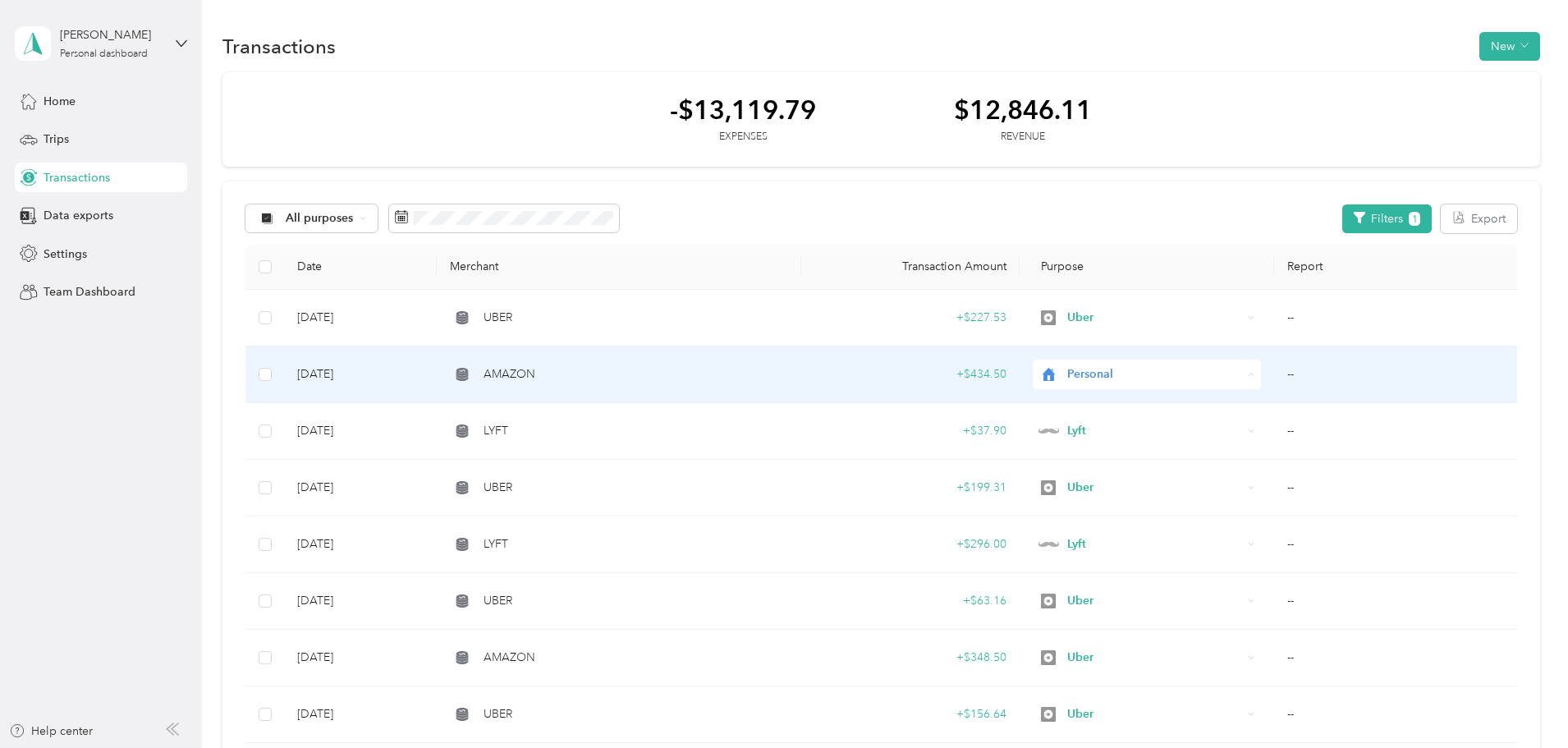
click at [1111, 578] on span "Amazon Flex" at bounding box center [1112, 582] width 131 height 17
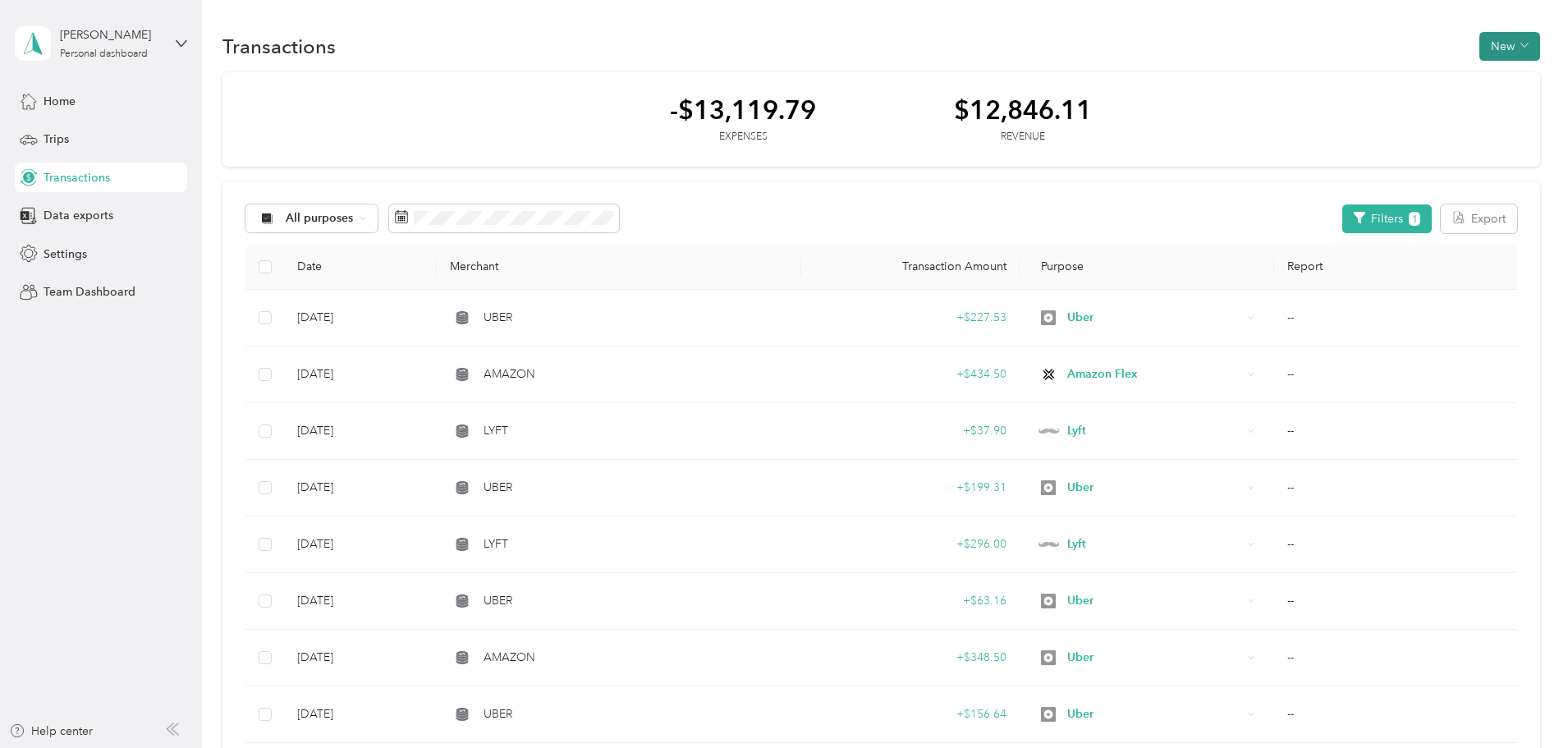
click at [1479, 54] on button "New" at bounding box center [1509, 46] width 61 height 29
click at [1380, 102] on span "Revenue" at bounding box center [1393, 106] width 45 height 17
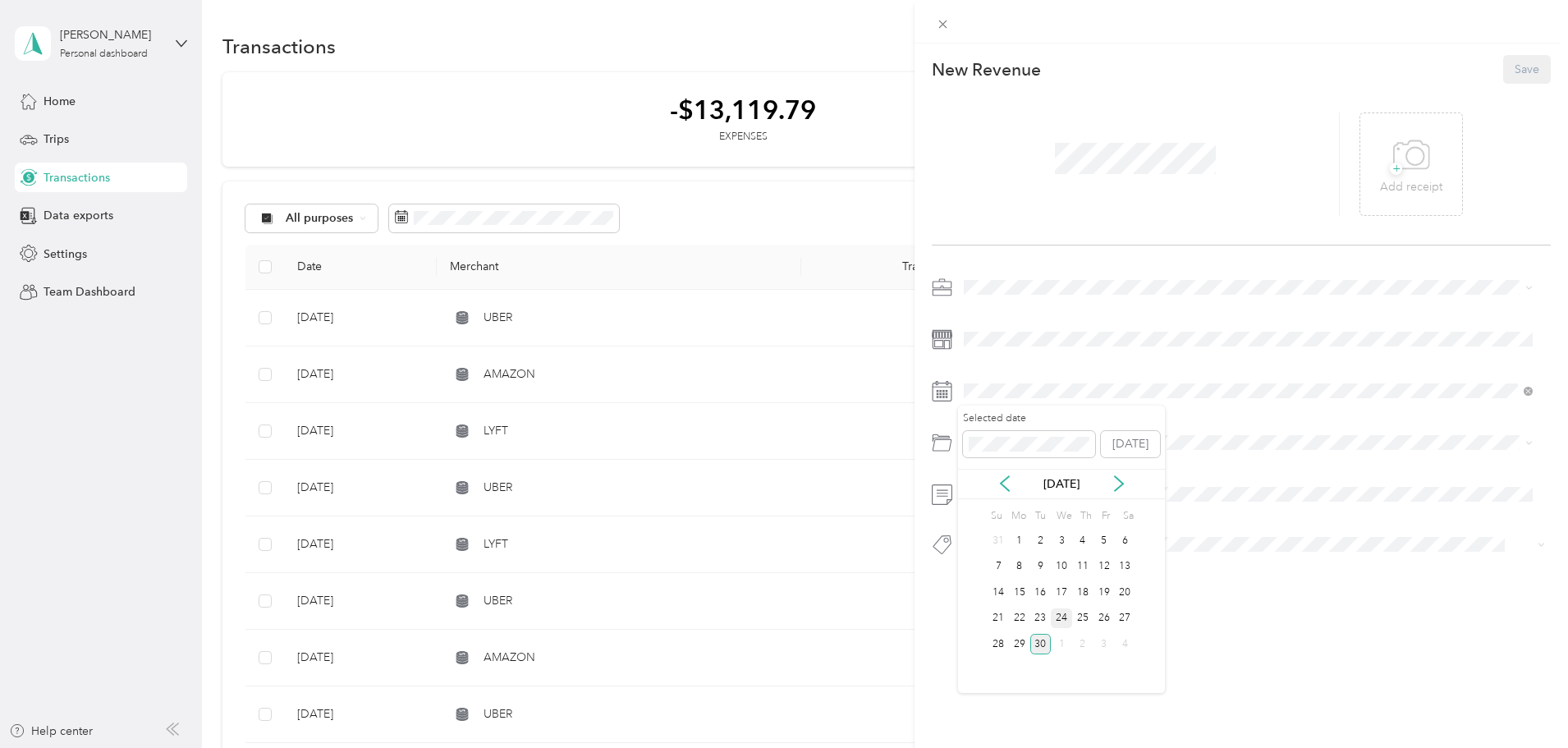
click at [1062, 621] on div "24" at bounding box center [1062, 619] width 22 height 21
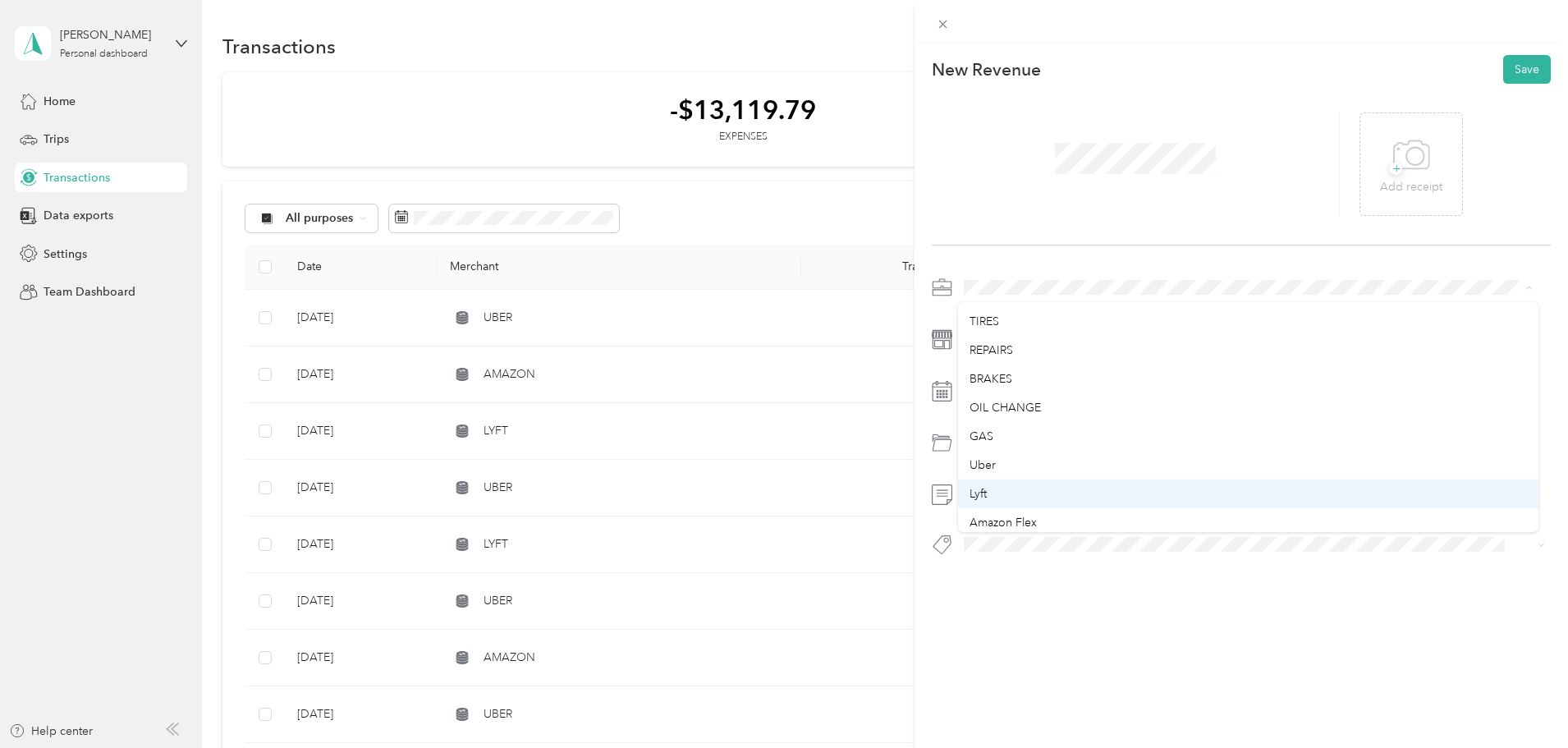
scroll to position [82, 0]
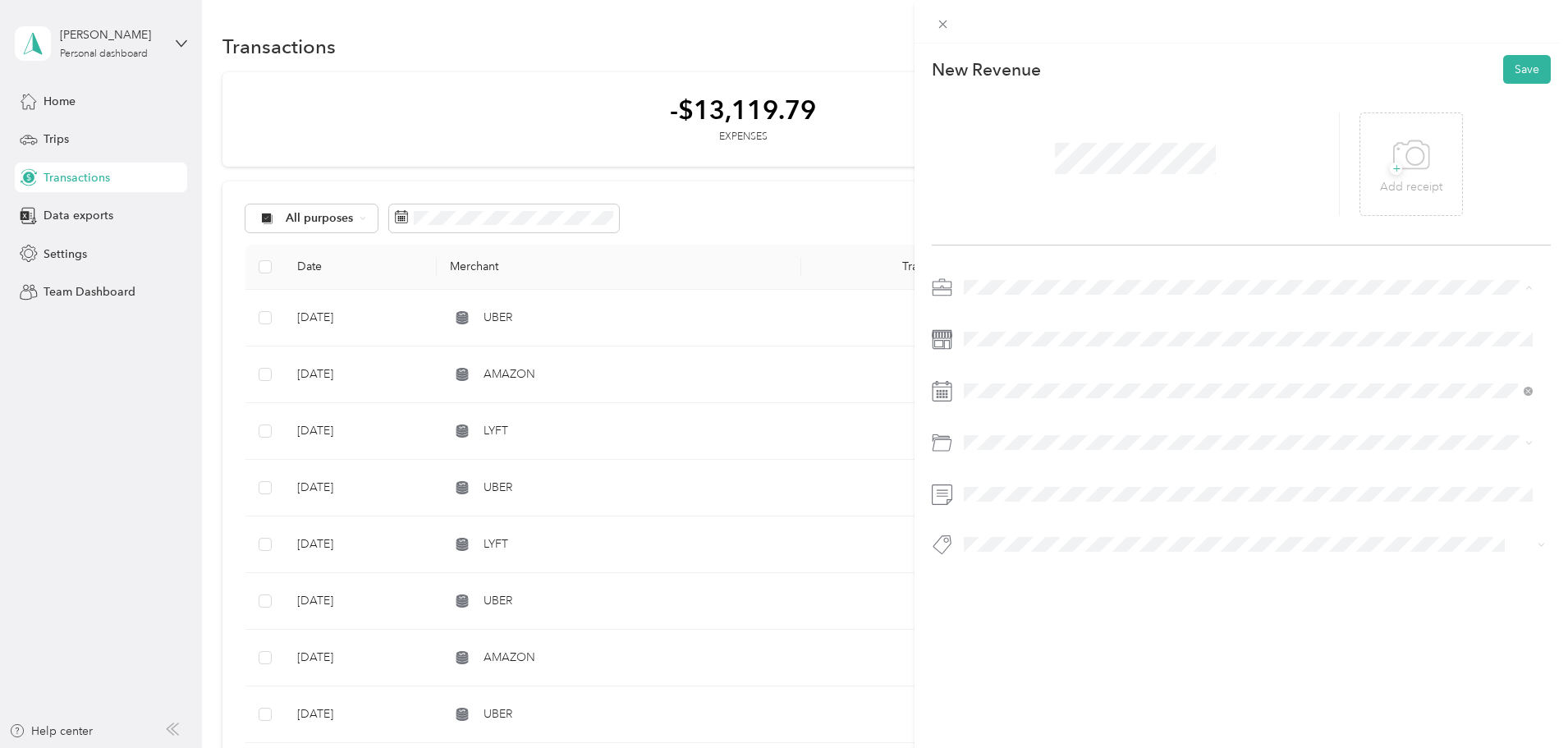
click at [996, 466] on div "Lyft" at bounding box center [1248, 464] width 558 height 17
click at [1017, 172] on div at bounding box center [1136, 164] width 408 height 103
click at [1504, 67] on button "Save" at bounding box center [1527, 70] width 48 height 29
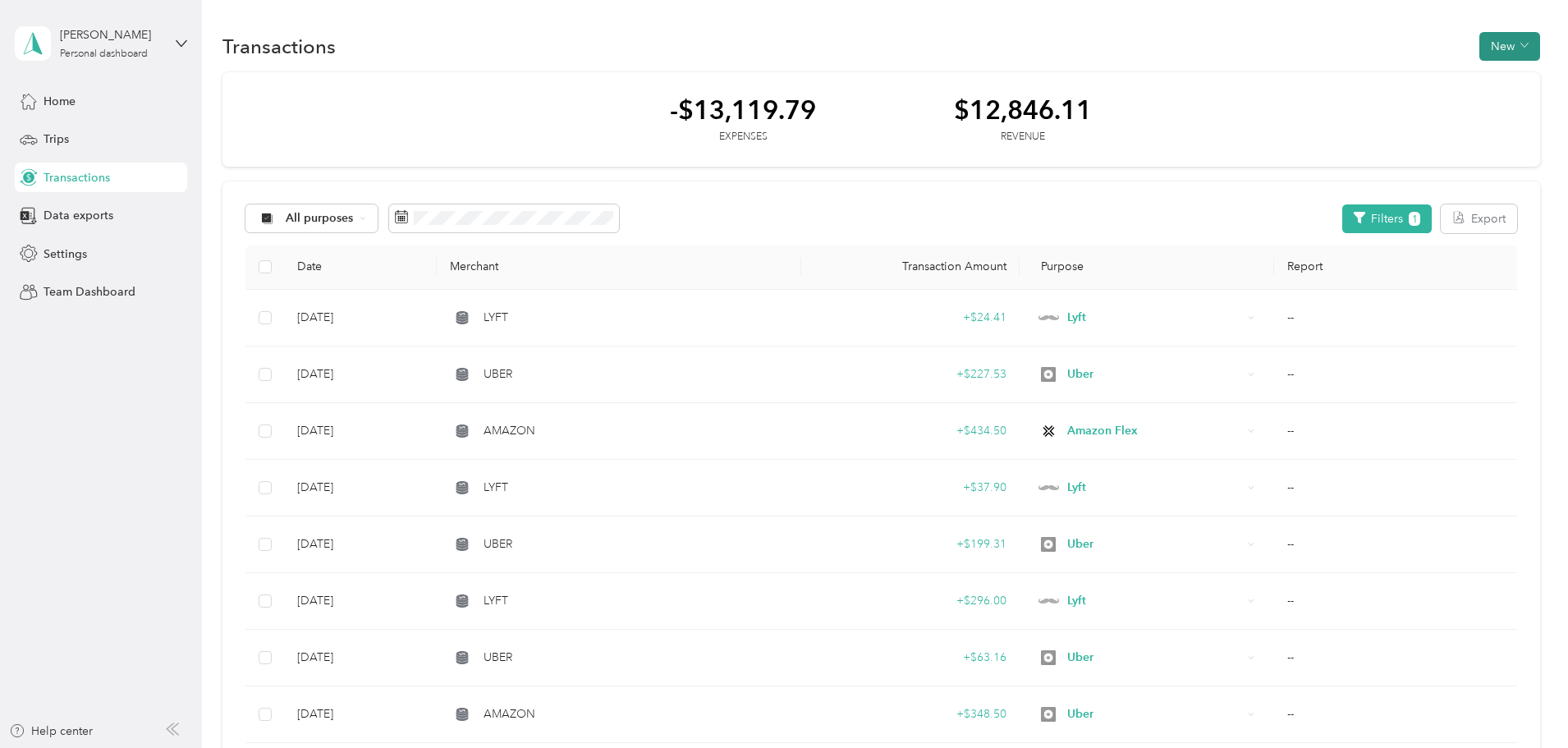
click at [1479, 43] on button "New" at bounding box center [1509, 46] width 61 height 29
click at [1388, 109] on span "Revenue" at bounding box center [1393, 106] width 45 height 17
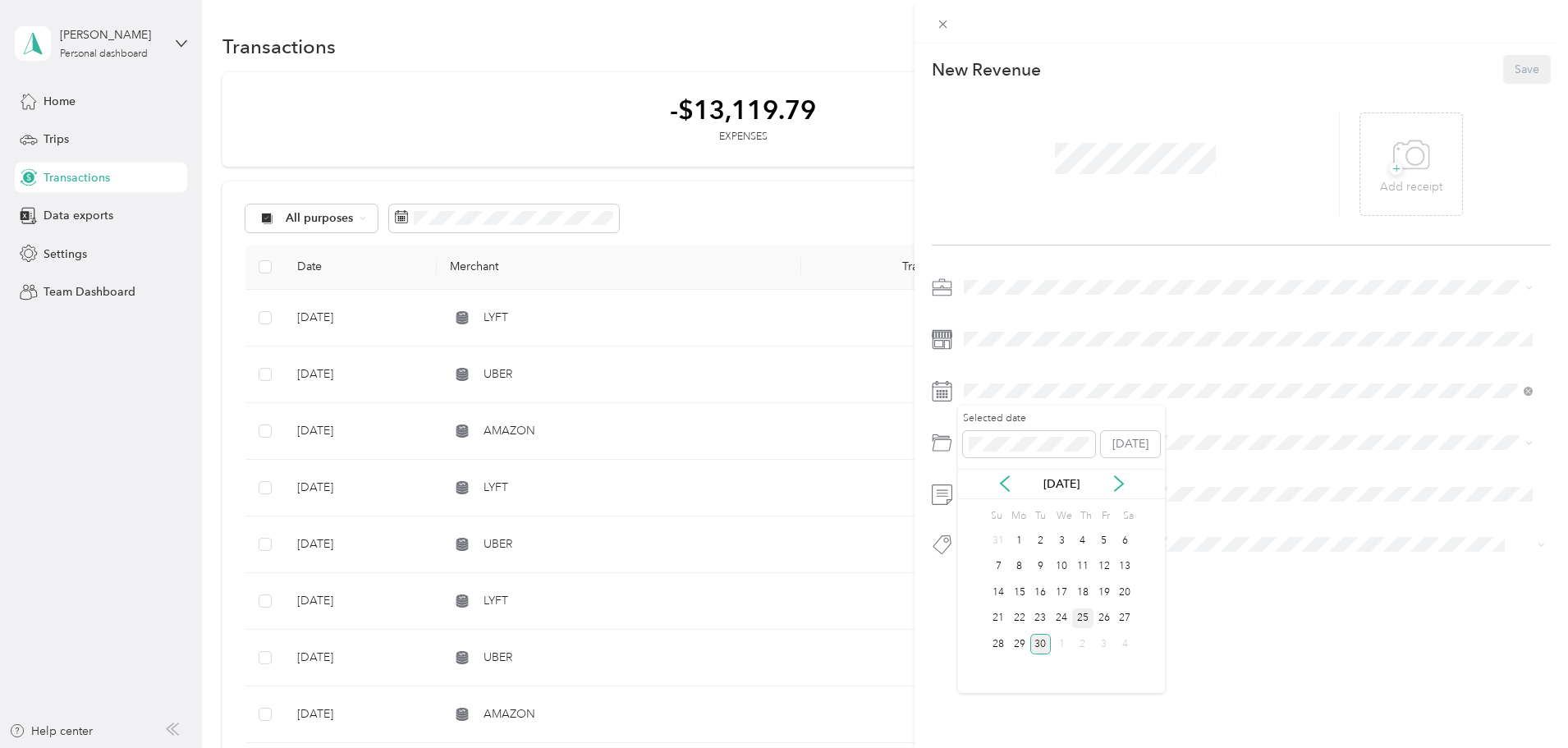
click at [1082, 620] on div "25" at bounding box center [1083, 619] width 22 height 21
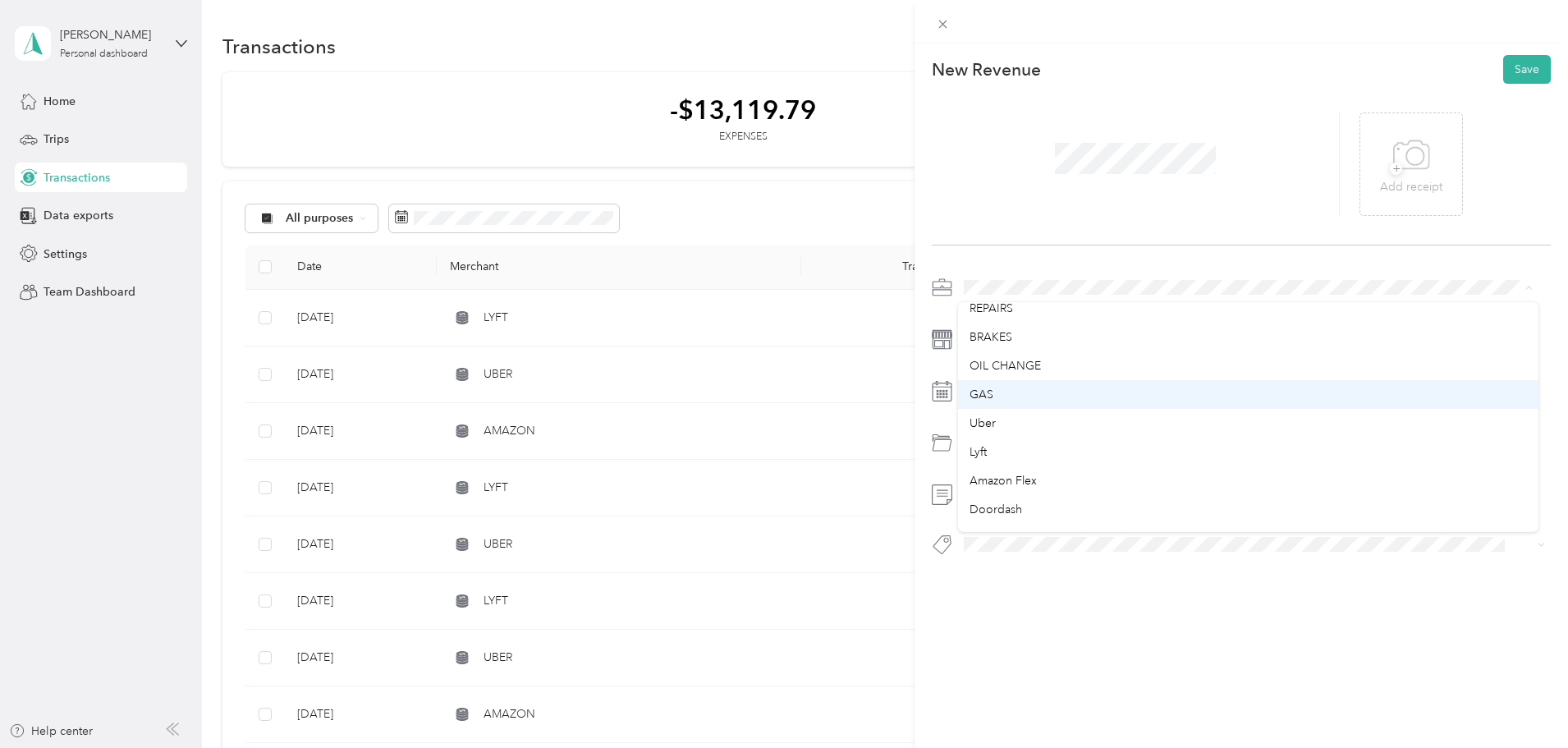
scroll to position [66, 0]
click at [1028, 509] on span "Amazon Flex" at bounding box center [1003, 509] width 67 height 14
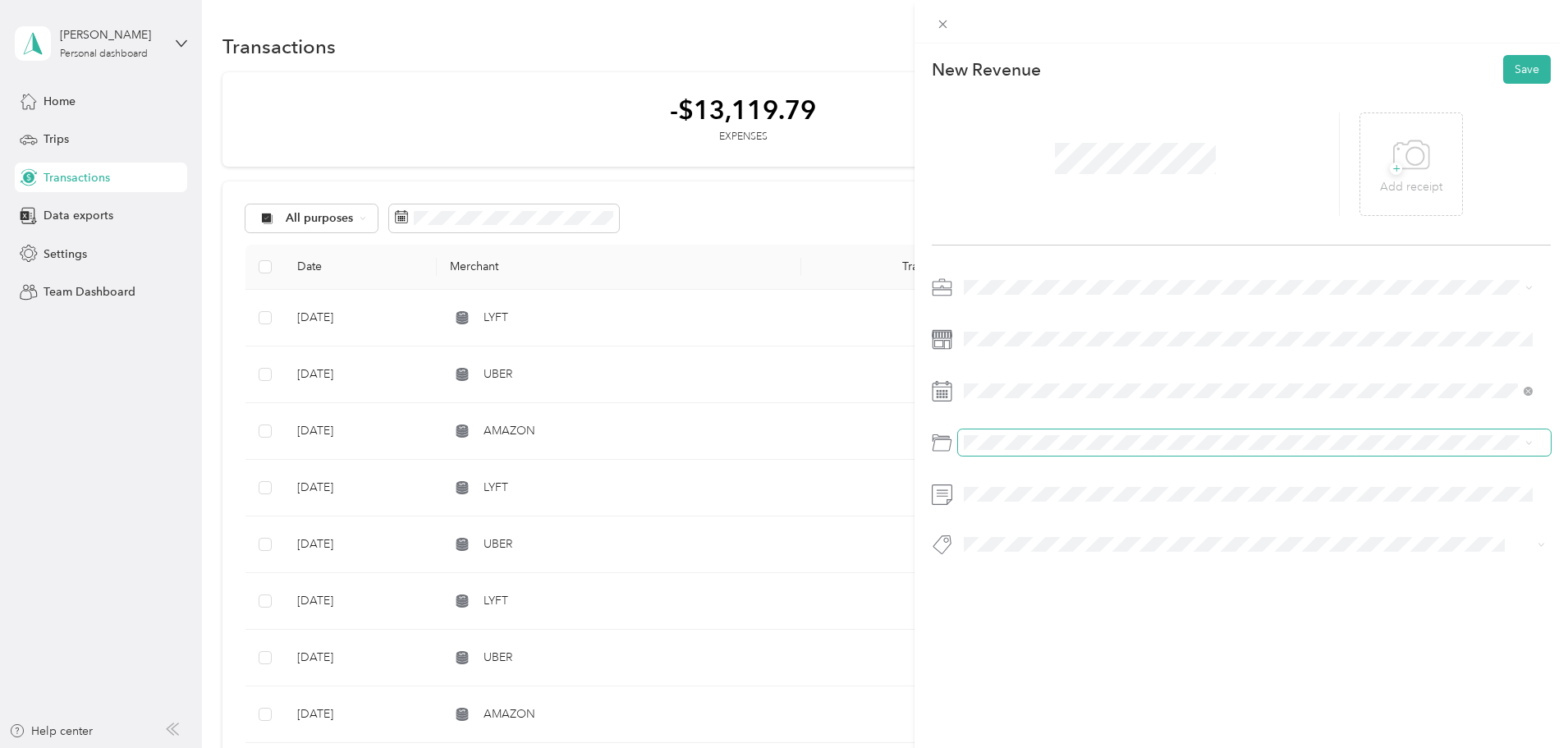
click at [978, 434] on span at bounding box center [1255, 442] width 593 height 26
click at [1516, 66] on button "Save" at bounding box center [1527, 70] width 48 height 29
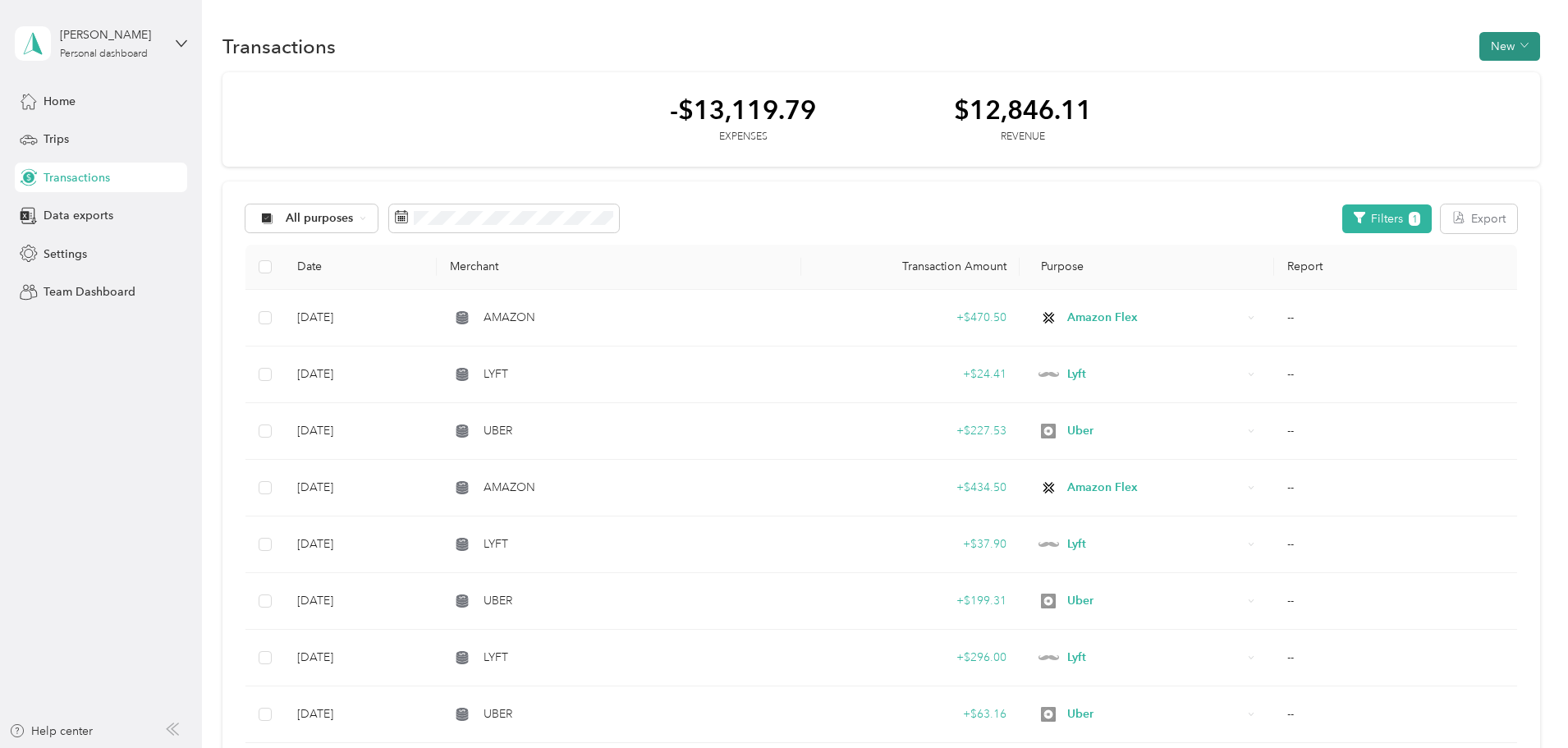
click at [1479, 49] on button "New" at bounding box center [1509, 46] width 61 height 29
click at [1379, 99] on span "Revenue" at bounding box center [1393, 106] width 45 height 17
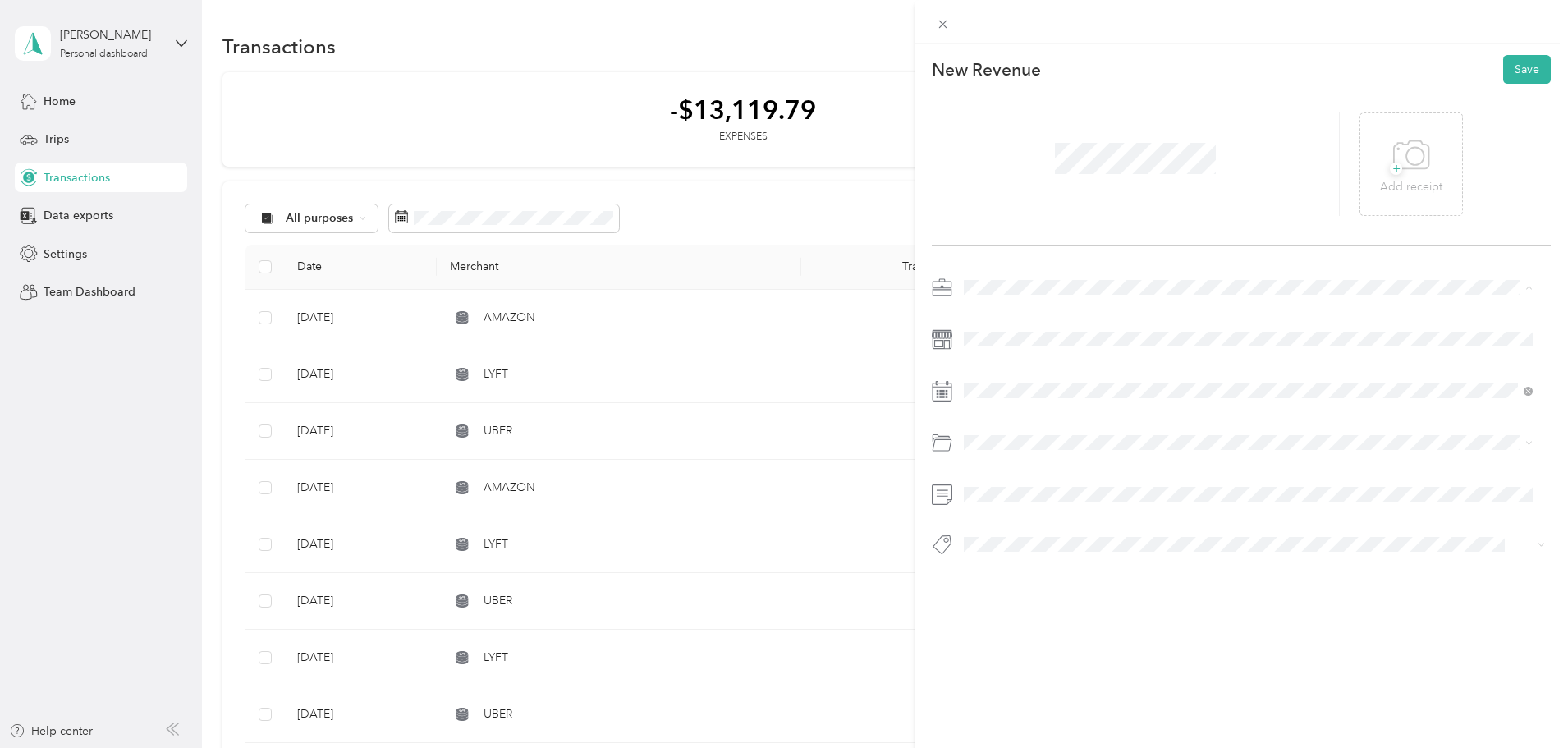
click at [1004, 521] on li "Uber" at bounding box center [1249, 518] width 581 height 29
click at [1043, 646] on div "30" at bounding box center [1042, 644] width 22 height 21
click at [1516, 71] on button "Save" at bounding box center [1527, 70] width 48 height 29
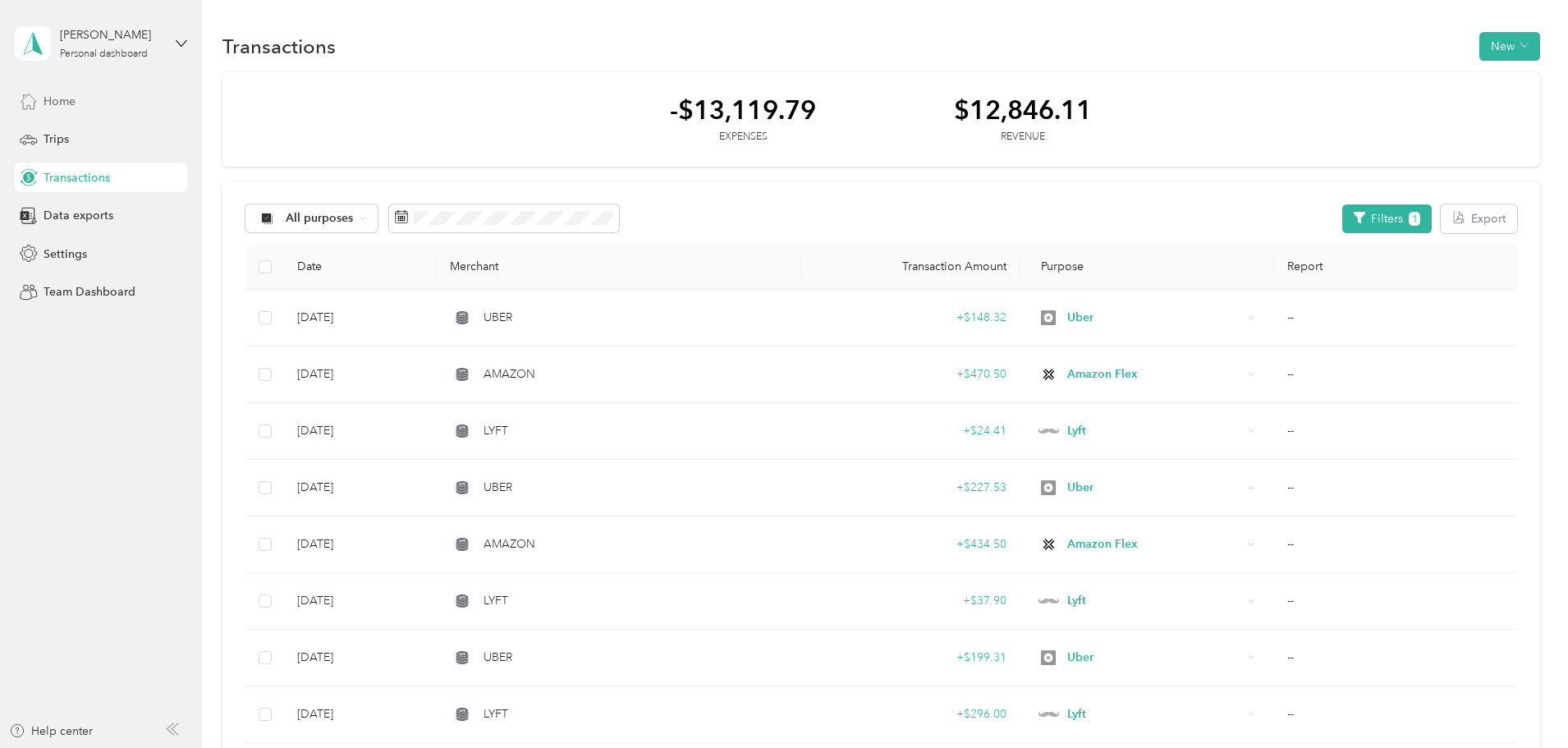
drag, startPoint x: 63, startPoint y: 95, endPoint x: 69, endPoint y: 104, distance: 10.8
click at [69, 104] on span "Home" at bounding box center [59, 101] width 32 height 17
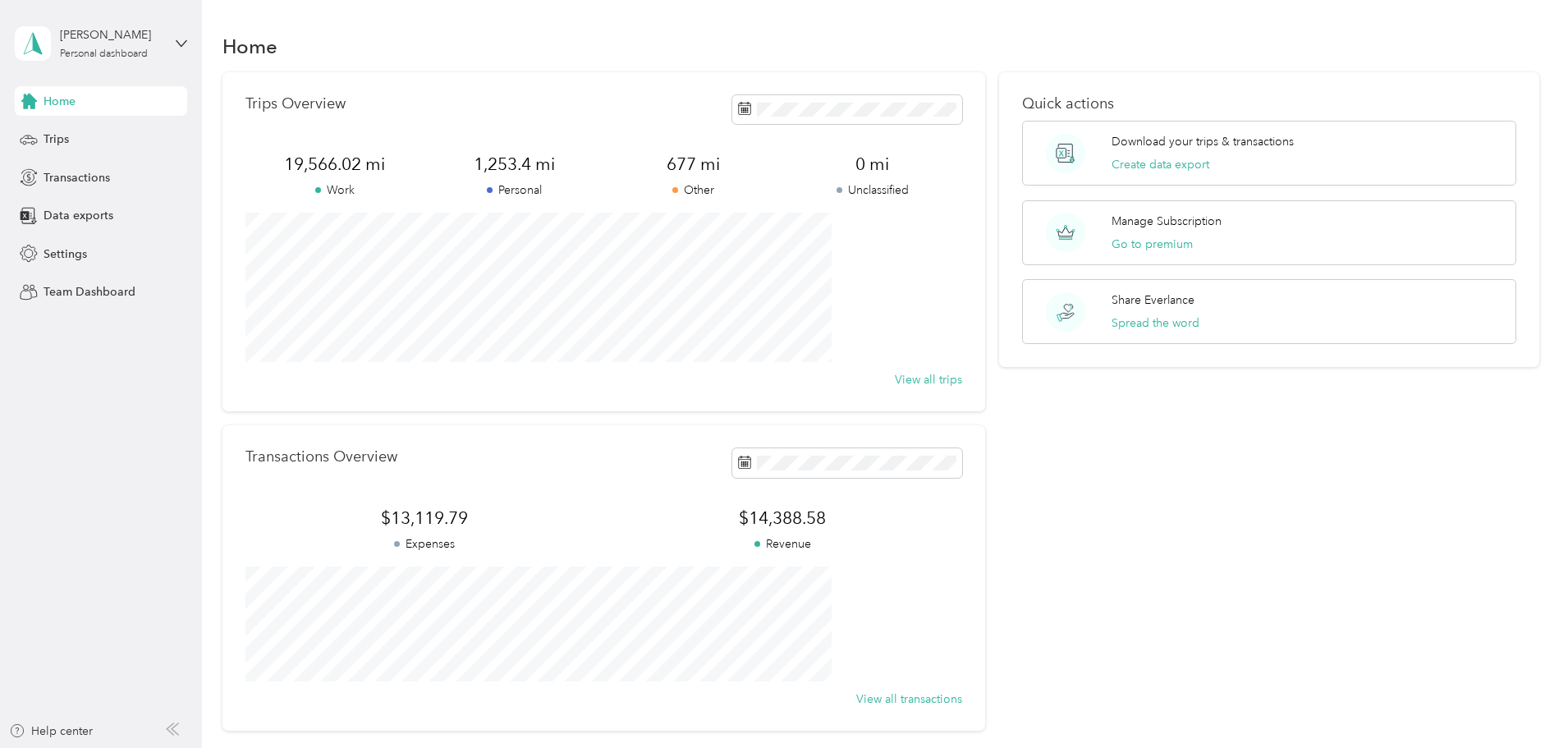
click at [58, 99] on span "Home" at bounding box center [59, 101] width 32 height 17
